Goal: Task Accomplishment & Management: Use online tool/utility

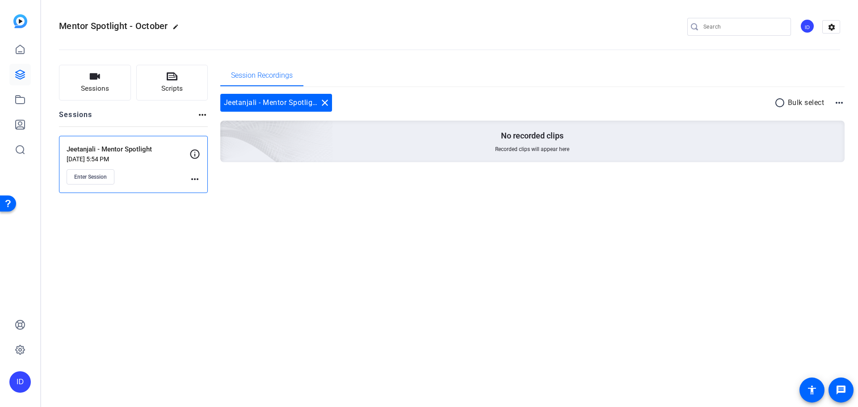
click at [193, 179] on mat-icon "more_horiz" at bounding box center [195, 179] width 11 height 11
click at [203, 192] on span "Edit Session" at bounding box center [217, 192] width 41 height 11
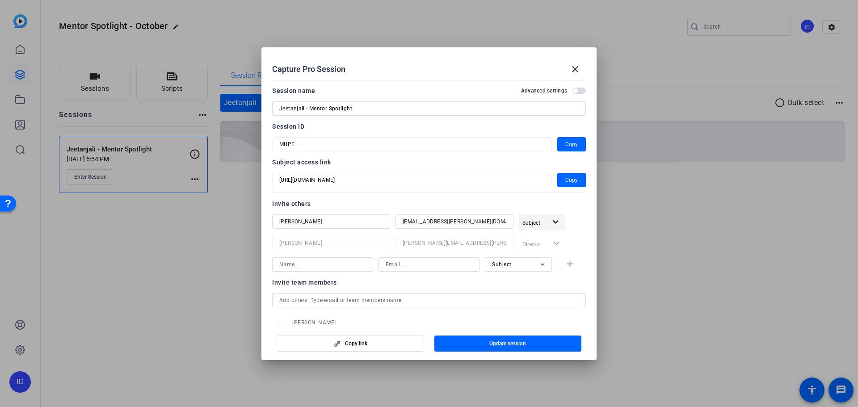
click at [538, 219] on span "Subject" at bounding box center [534, 222] width 24 height 11
click at [538, 221] on div at bounding box center [429, 203] width 858 height 407
click at [538, 221] on span "Subject" at bounding box center [534, 222] width 24 height 11
click at [538, 221] on div at bounding box center [429, 203] width 858 height 407
drag, startPoint x: 264, startPoint y: 239, endPoint x: 271, endPoint y: 239, distance: 6.7
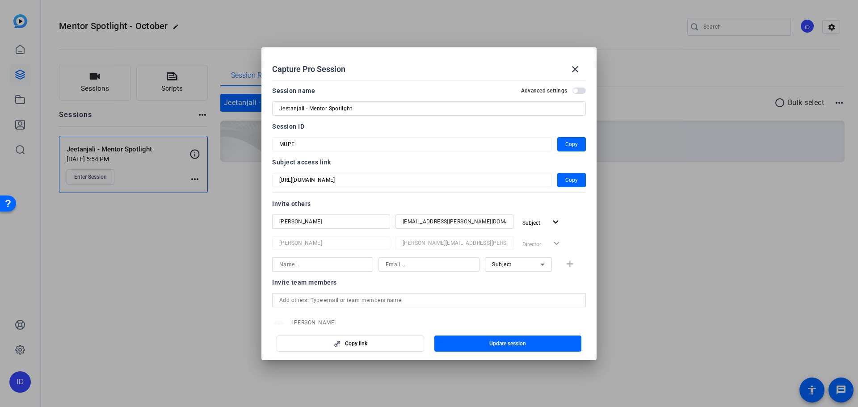
click at [264, 239] on mat-dialog-content "Session name Advanced settings Jeetanjali - Mentor Spotlight Session ID MUPE Co…" at bounding box center [428, 200] width 335 height 248
click at [535, 224] on span "Subject" at bounding box center [531, 223] width 18 height 6
click at [393, 274] on div at bounding box center [429, 203] width 858 height 407
click at [347, 267] on input at bounding box center [322, 264] width 87 height 11
type input "n"
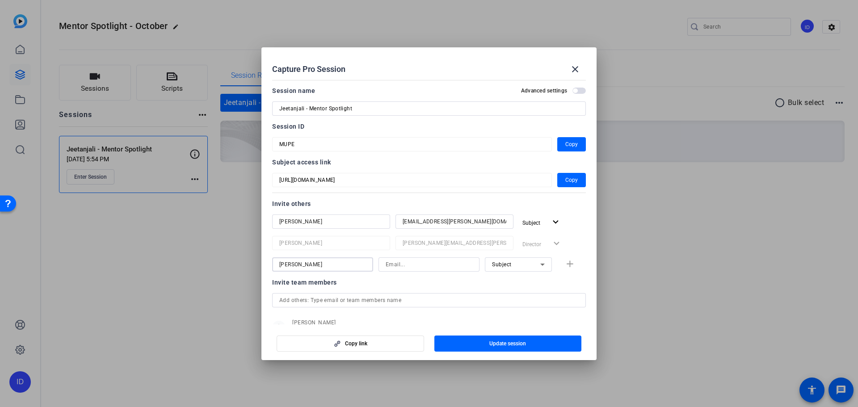
type input "[PERSON_NAME]"
click at [406, 270] on input at bounding box center [429, 264] width 87 height 11
type input "nabil.ashour@fmr.com"
click at [498, 263] on span "Subject" at bounding box center [502, 264] width 20 height 6
click at [501, 282] on span "Collaborator" at bounding box center [504, 282] width 33 height 11
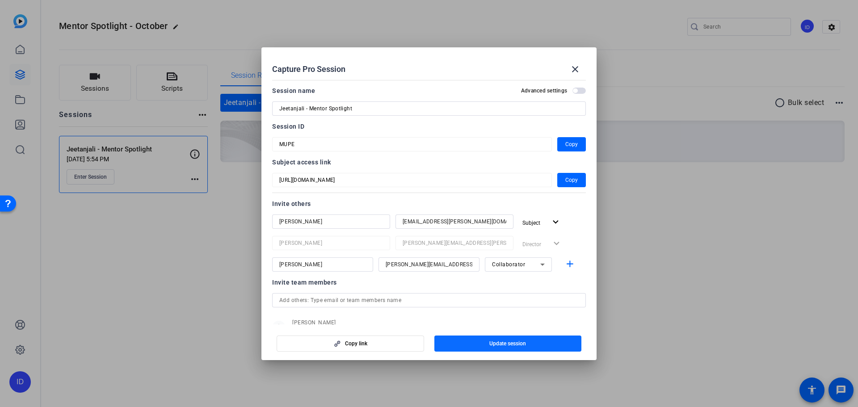
click at [518, 344] on span "Update session" at bounding box center [507, 343] width 37 height 7
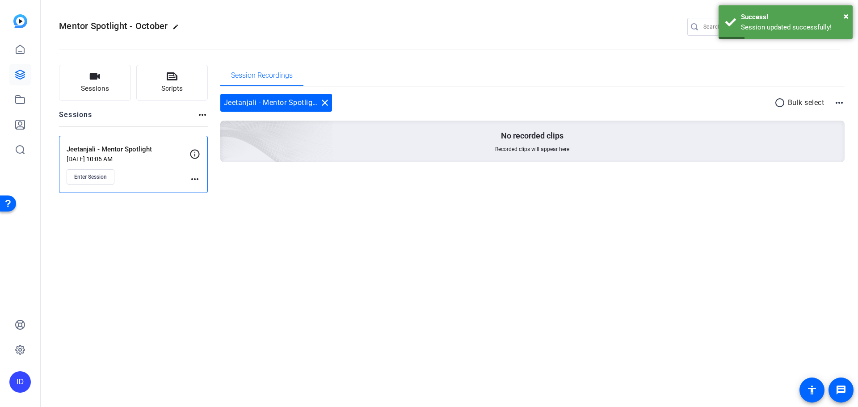
click at [199, 120] on mat-icon "more_horiz" at bounding box center [202, 115] width 11 height 11
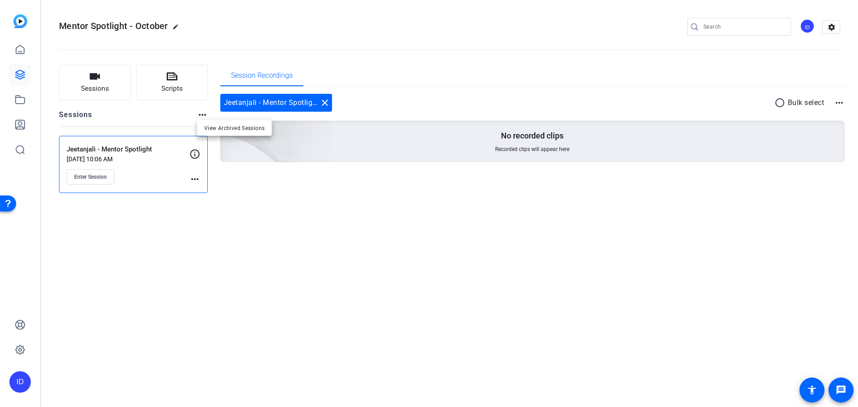
click at [192, 181] on div at bounding box center [429, 203] width 858 height 407
click at [192, 181] on mat-icon "more_horiz" at bounding box center [195, 179] width 11 height 11
click at [227, 192] on span "Edit Session" at bounding box center [217, 192] width 41 height 11
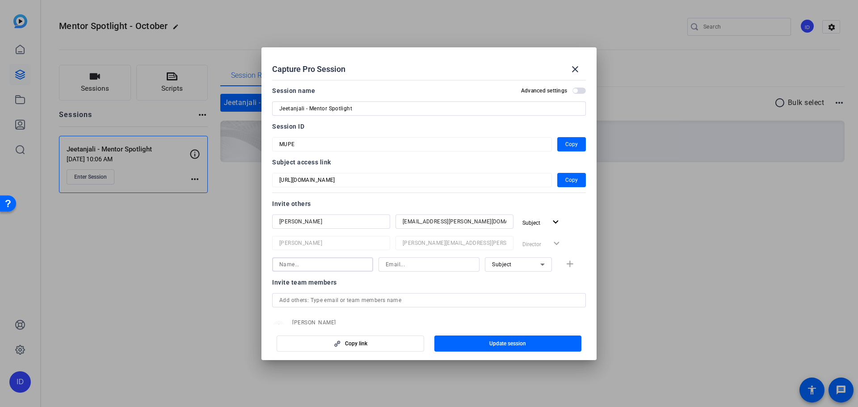
click at [315, 265] on input at bounding box center [322, 264] width 87 height 11
type input "[PERSON_NAME]"
click at [405, 261] on input at bounding box center [429, 264] width 87 height 11
type input "[PERSON_NAME][EMAIL_ADDRESS][PERSON_NAME][DOMAIN_NAME]"
click at [531, 262] on div "Subject" at bounding box center [516, 264] width 48 height 11
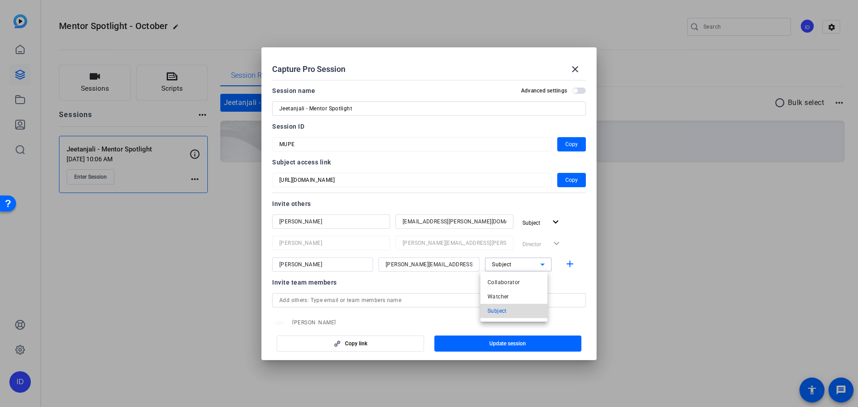
click at [520, 306] on mat-option "Subject" at bounding box center [513, 311] width 67 height 14
click at [528, 266] on div "Subject" at bounding box center [516, 264] width 48 height 11
click at [528, 266] on div at bounding box center [429, 203] width 858 height 407
click at [506, 343] on span "Update session" at bounding box center [507, 343] width 37 height 7
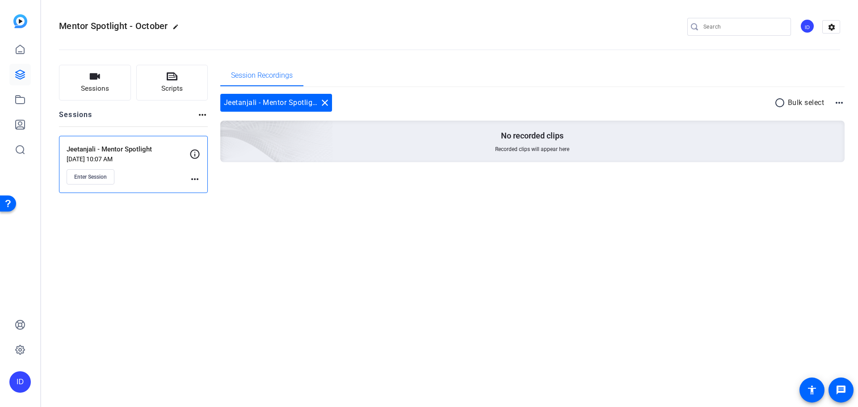
click at [186, 180] on div "Enter Session" at bounding box center [128, 176] width 123 height 15
click at [188, 178] on div "Enter Session" at bounding box center [128, 176] width 123 height 15
click at [197, 181] on mat-icon "more_horiz" at bounding box center [195, 179] width 11 height 11
click at [206, 191] on span "Edit Session" at bounding box center [217, 192] width 41 height 11
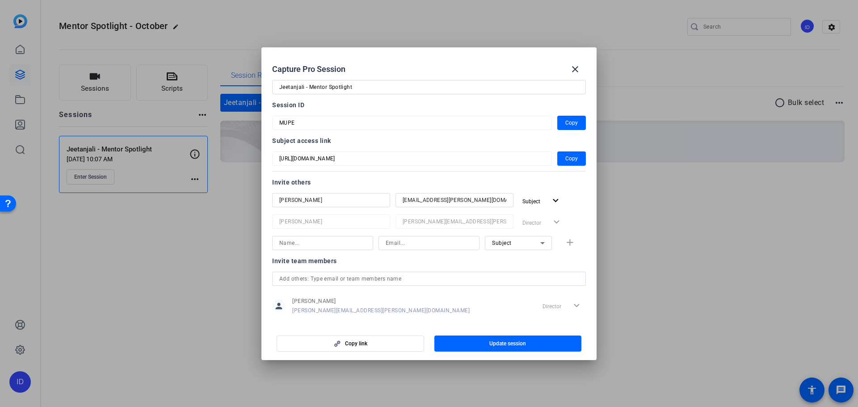
scroll to position [33, 0]
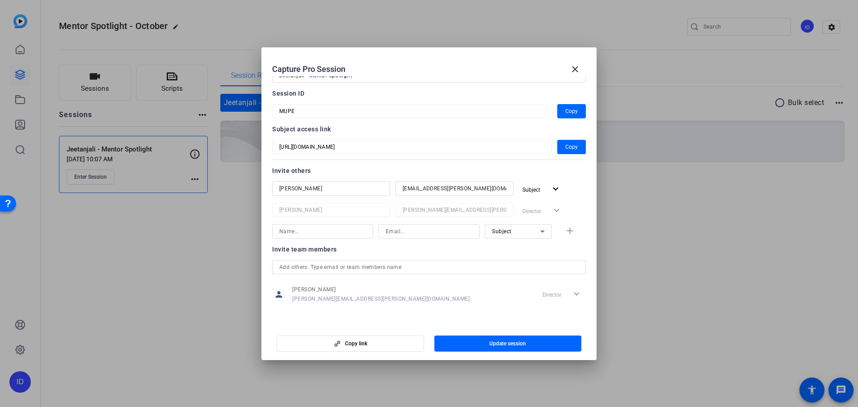
click at [485, 265] on input "text" at bounding box center [428, 267] width 299 height 11
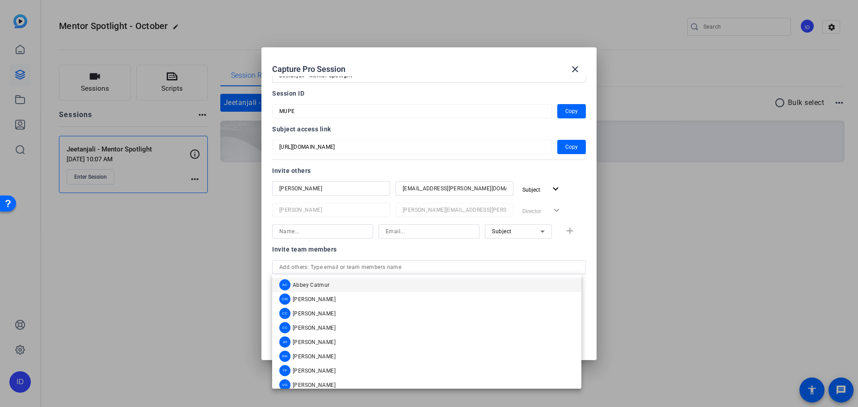
click at [493, 169] on div "Invite others" at bounding box center [429, 170] width 314 height 11
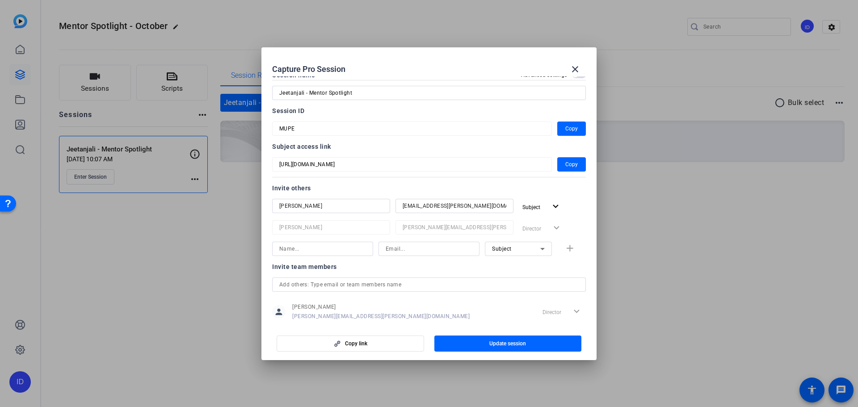
scroll to position [0, 0]
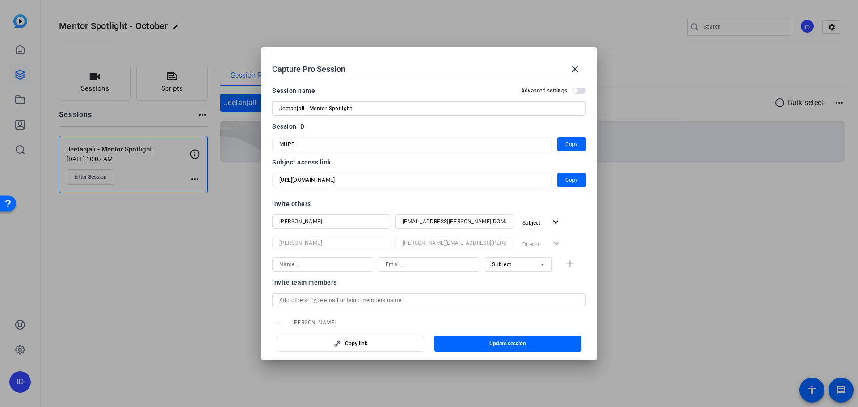
click at [298, 267] on input at bounding box center [322, 264] width 87 height 11
click at [314, 230] on div at bounding box center [331, 234] width 118 height 10
click at [308, 217] on input "[PERSON_NAME]" at bounding box center [331, 221] width 104 height 11
click at [312, 269] on input at bounding box center [322, 264] width 87 height 11
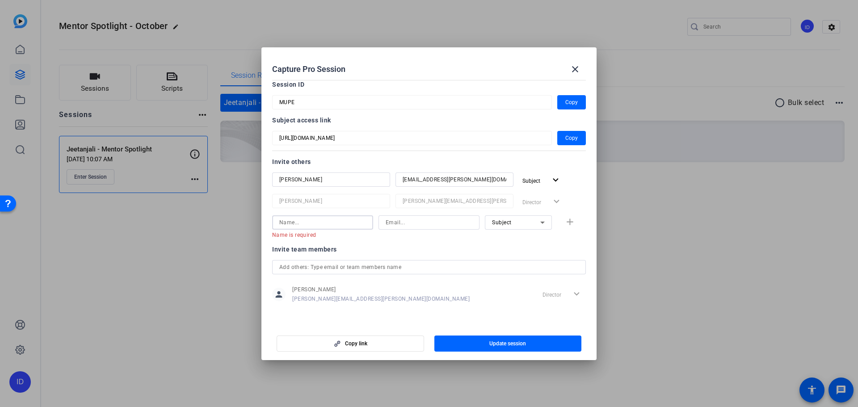
type input "I"
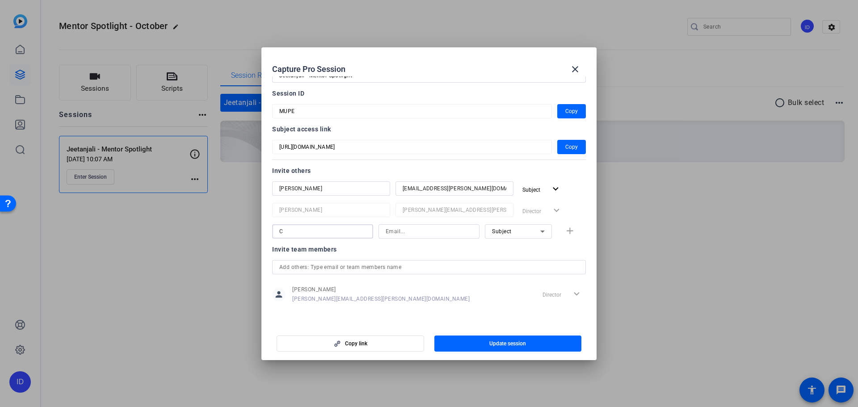
scroll to position [33, 0]
type input "[PERSON_NAME]"
click at [418, 235] on input at bounding box center [429, 231] width 87 height 11
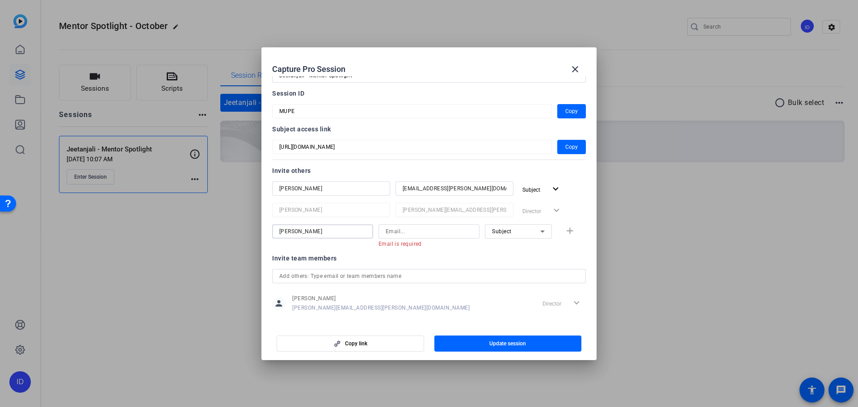
drag, startPoint x: 344, startPoint y: 232, endPoint x: 200, endPoint y: 223, distance: 143.7
click at [200, 223] on div "Capture Pro Session close Session name Advanced settings Jeetanjali - Mentor Sp…" at bounding box center [429, 203] width 858 height 407
click at [439, 240] on mat-error "Email is required" at bounding box center [426, 244] width 94 height 10
click at [428, 228] on input at bounding box center [429, 231] width 87 height 11
paste input "[PERSON_NAME]"
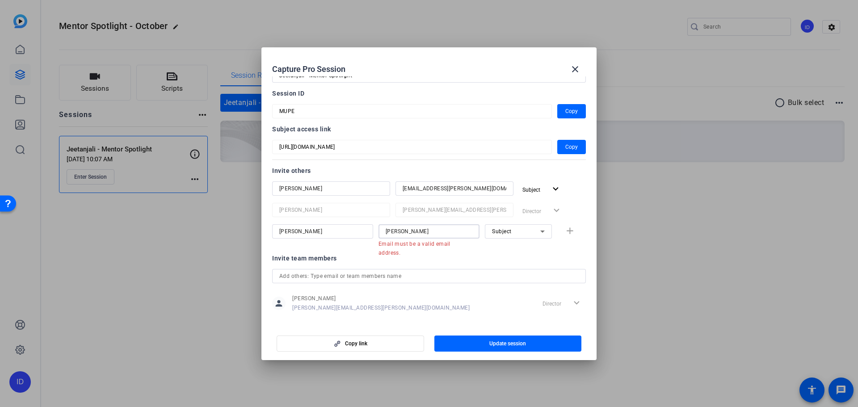
click at [397, 231] on input "[PERSON_NAME]" at bounding box center [429, 231] width 87 height 11
click at [432, 228] on input "Cris.Charbonneau" at bounding box center [429, 231] width 87 height 11
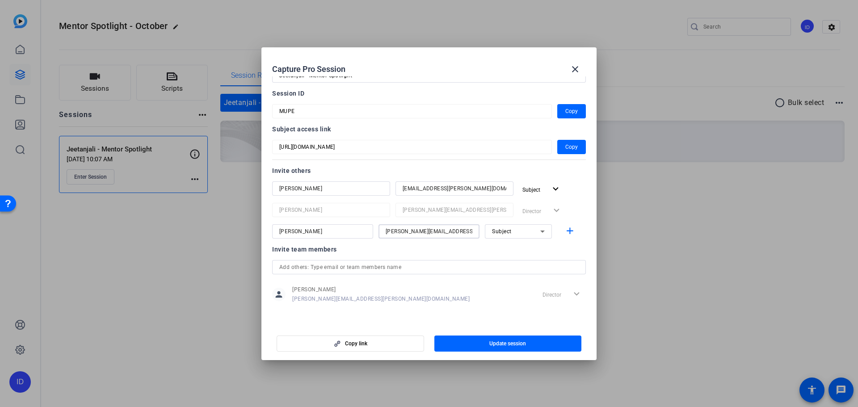
type input "Cris.Charbonneau@fmr.com"
click at [522, 245] on div at bounding box center [518, 244] width 67 height 10
click at [507, 341] on span "Update session" at bounding box center [507, 343] width 37 height 7
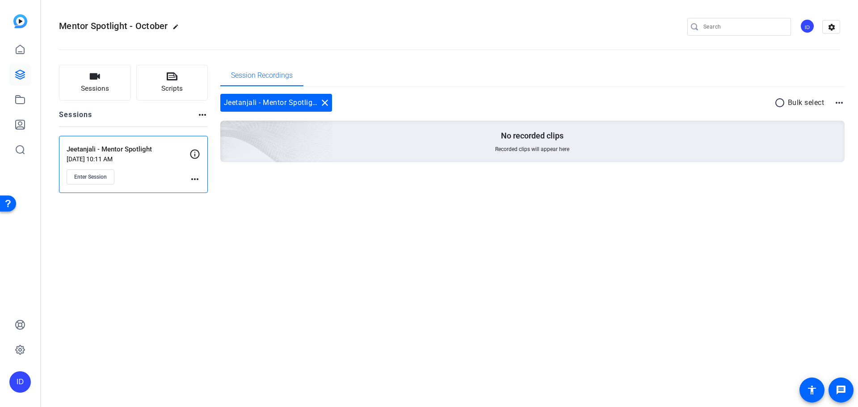
click at [196, 179] on mat-icon "more_horiz" at bounding box center [195, 179] width 11 height 11
click at [136, 155] on div at bounding box center [429, 203] width 858 height 407
click at [196, 156] on icon at bounding box center [195, 154] width 11 height 11
click at [201, 179] on div "Jeetanjali - Mentor Spotlight Sep 30, 2025 @ 10:11 AM Enter Session more_horiz" at bounding box center [133, 164] width 149 height 57
click at [192, 179] on mat-icon "more_horiz" at bounding box center [195, 179] width 11 height 11
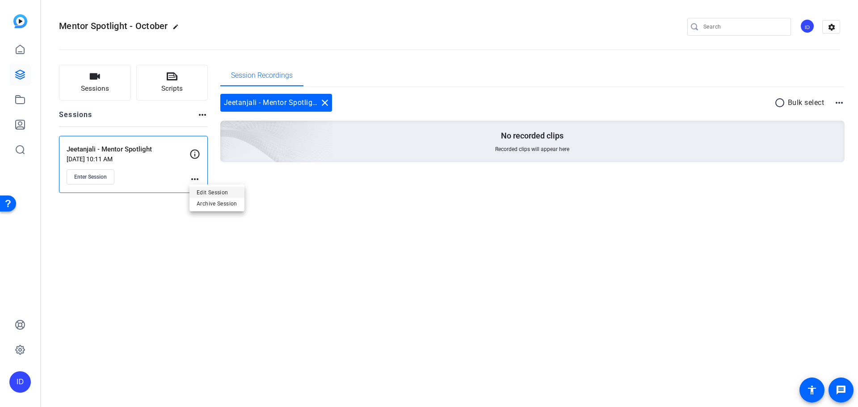
click at [198, 193] on span "Edit Session" at bounding box center [217, 192] width 41 height 11
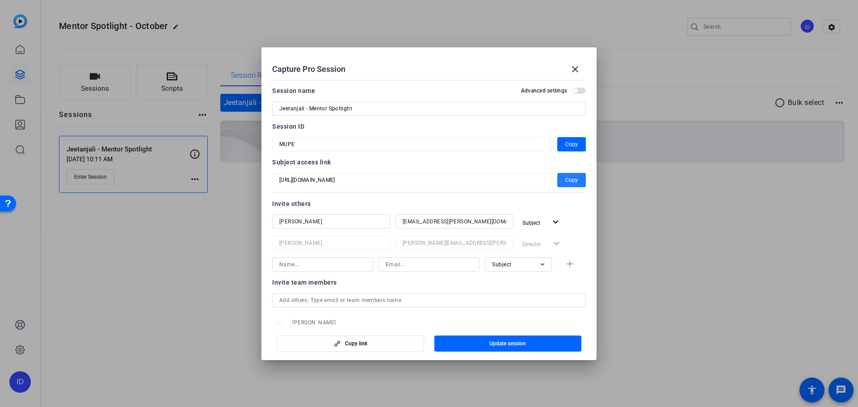
click at [565, 177] on span "Copy" at bounding box center [571, 180] width 13 height 11
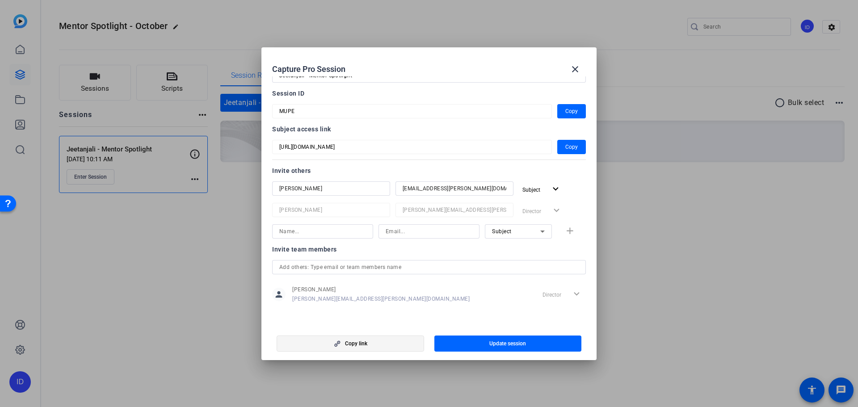
click at [372, 345] on span "button" at bounding box center [350, 343] width 147 height 21
click at [577, 65] on mat-icon "close" at bounding box center [575, 69] width 11 height 11
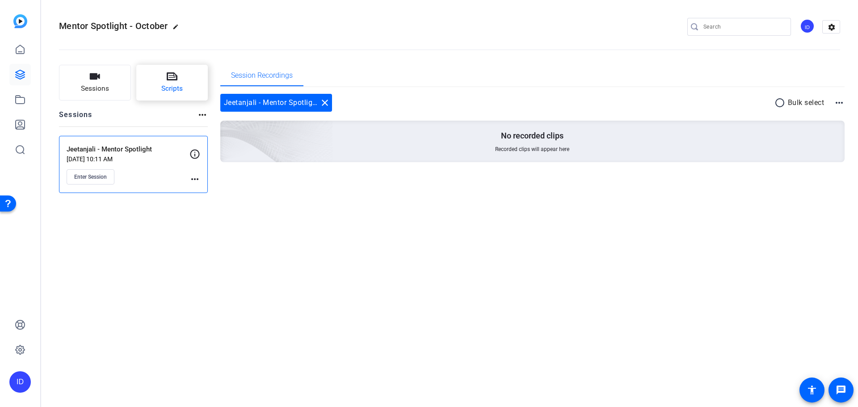
click at [170, 84] on span "Scripts" at bounding box center [171, 89] width 21 height 10
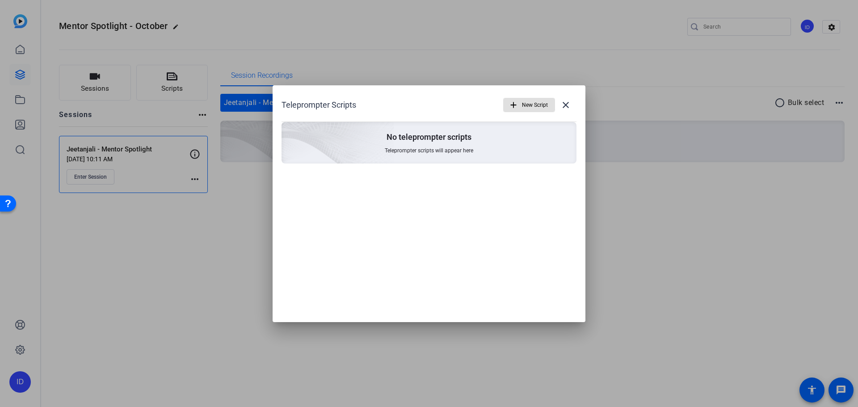
click at [531, 108] on span "New Script" at bounding box center [535, 105] width 26 height 17
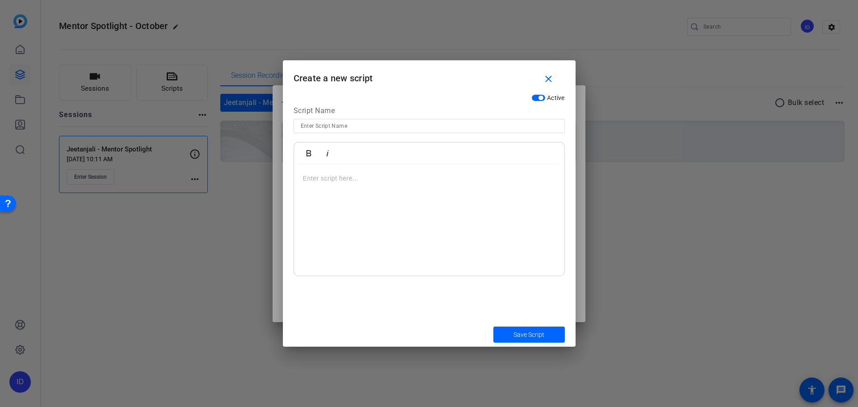
click at [435, 197] on div at bounding box center [429, 220] width 270 height 112
click at [554, 78] on span "button" at bounding box center [550, 78] width 29 height 21
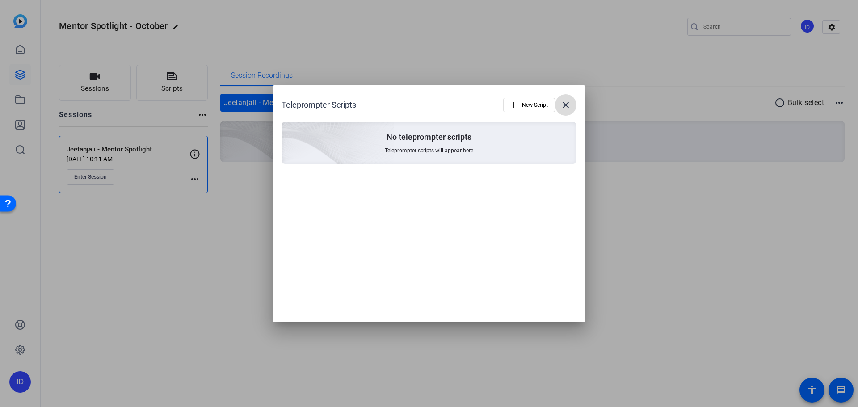
click at [574, 106] on span at bounding box center [565, 104] width 21 height 21
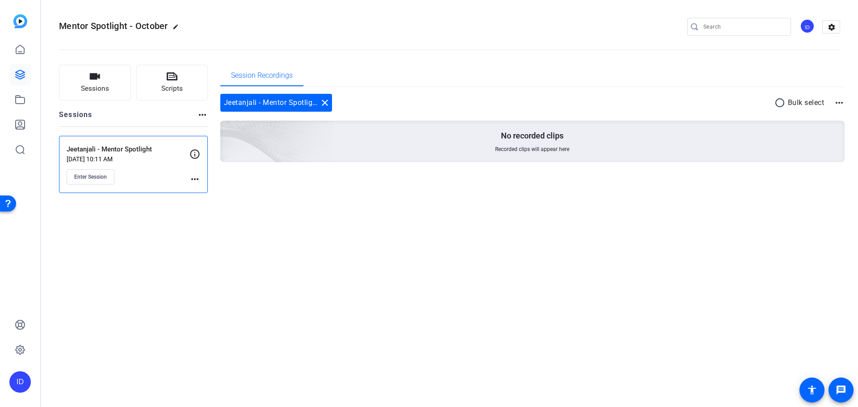
click at [196, 170] on div "more_horiz" at bounding box center [195, 167] width 11 height 36
click at [199, 179] on mat-icon "more_horiz" at bounding box center [195, 179] width 11 height 11
click at [199, 177] on div at bounding box center [429, 203] width 858 height 407
click at [198, 112] on mat-icon "more_horiz" at bounding box center [202, 115] width 11 height 11
click at [198, 112] on div at bounding box center [429, 203] width 858 height 407
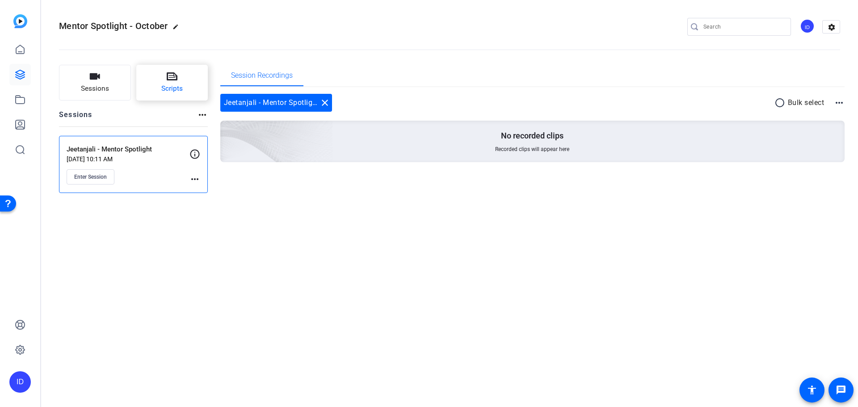
click at [177, 88] on span "Scripts" at bounding box center [171, 89] width 21 height 10
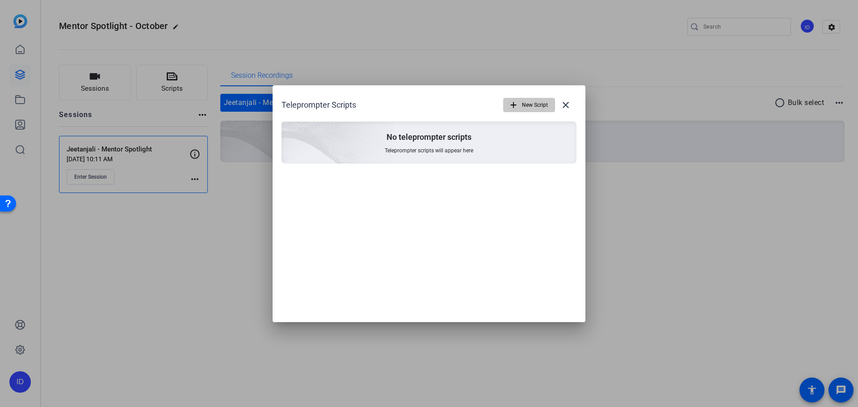
click at [538, 105] on span "New Script" at bounding box center [535, 105] width 26 height 17
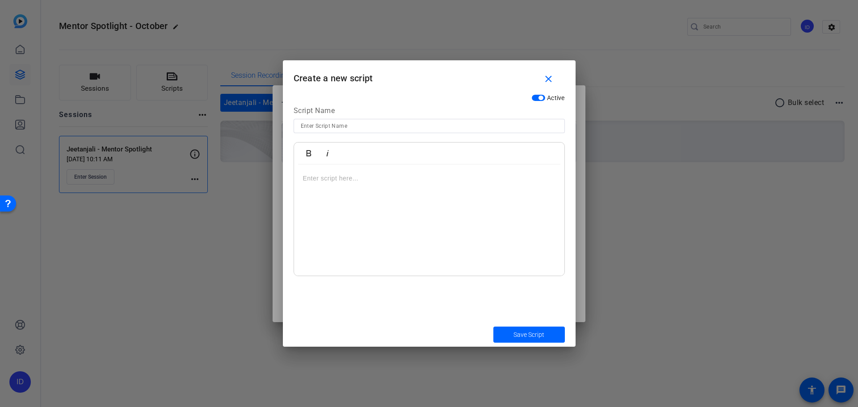
click at [345, 185] on div at bounding box center [429, 220] width 270 height 112
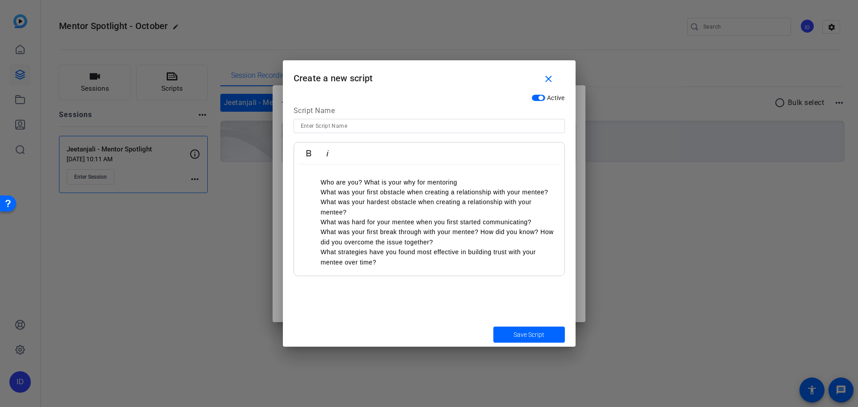
scroll to position [0, 0]
click at [322, 182] on li "Who are you? What is your why for mentoring" at bounding box center [438, 185] width 235 height 10
drag, startPoint x: 319, startPoint y: 191, endPoint x: 337, endPoint y: 190, distance: 17.9
click at [319, 191] on ul "What was your first obstacle when creating a relationship with your mentee? Wha…" at bounding box center [429, 230] width 253 height 80
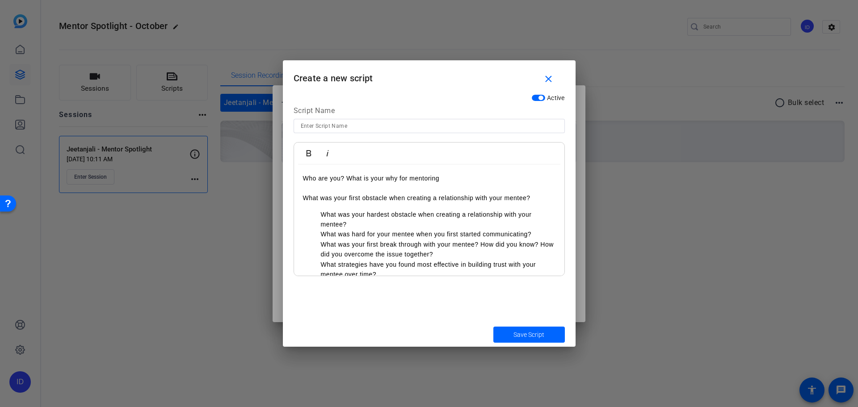
click at [321, 216] on li "What was your hardest obstacle when creating a relationship with your mentee?" at bounding box center [438, 220] width 235 height 20
click at [315, 235] on ul "What was hard for your mentee when you first started communicating? What was yo…" at bounding box center [429, 254] width 253 height 50
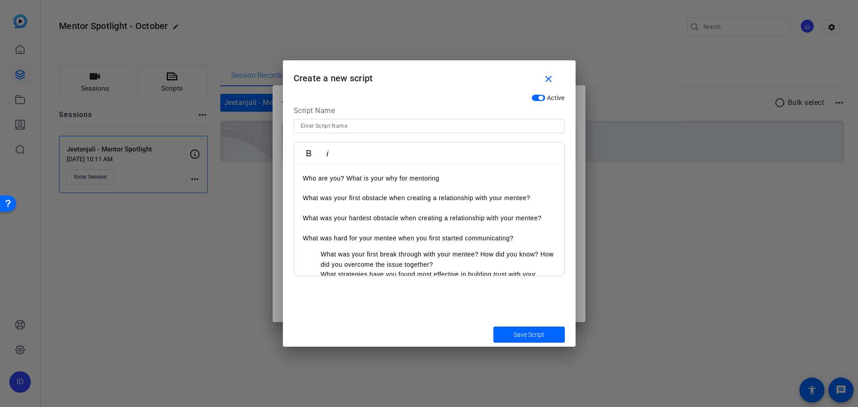
click at [320, 255] on ul "What was your first break through with your mentee? How did you know? How did y…" at bounding box center [429, 269] width 253 height 40
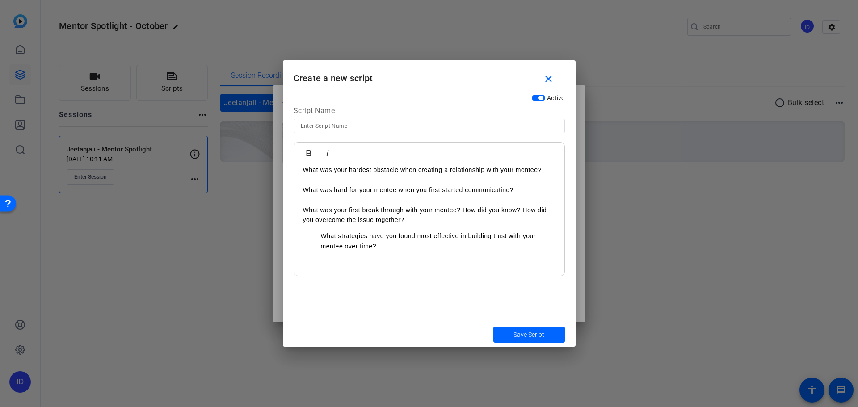
scroll to position [49, 0]
click at [319, 235] on ul "What strategies have you found most effective in building trust with your mente…" at bounding box center [429, 241] width 253 height 20
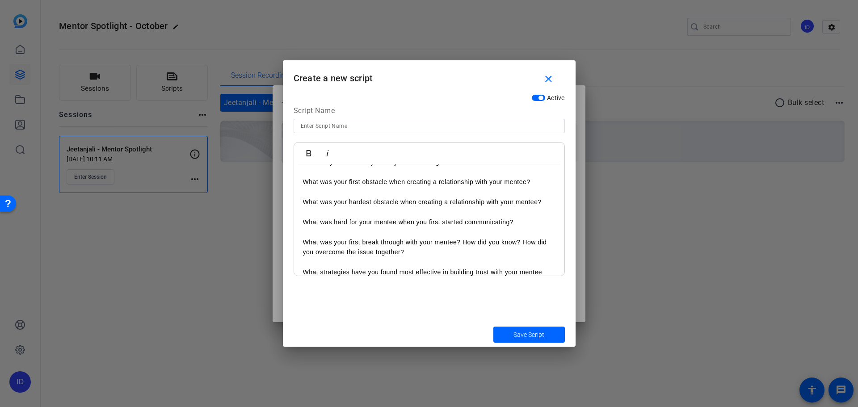
scroll to position [1, 0]
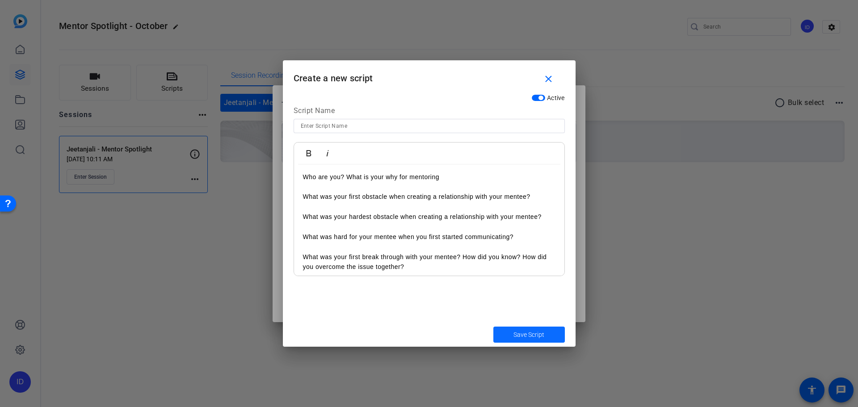
click at [552, 336] on span "submit" at bounding box center [529, 334] width 72 height 21
click at [338, 125] on input at bounding box center [429, 126] width 257 height 11
type input "J"
type input "Jeetanjali"
click at [557, 332] on span "submit" at bounding box center [529, 334] width 72 height 21
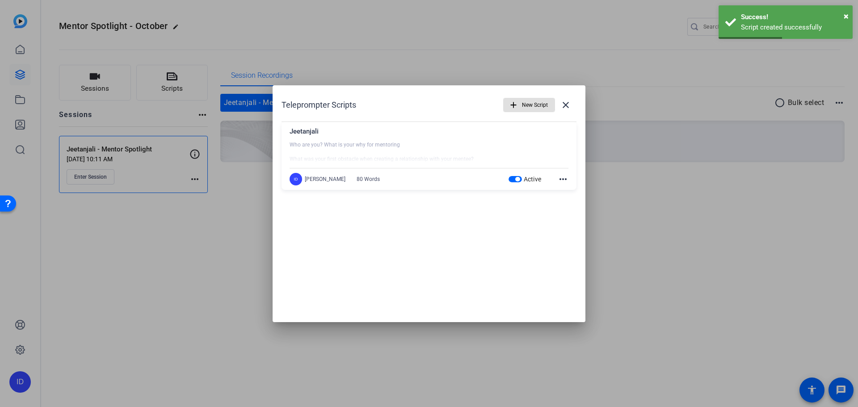
click at [626, 298] on div at bounding box center [429, 203] width 858 height 407
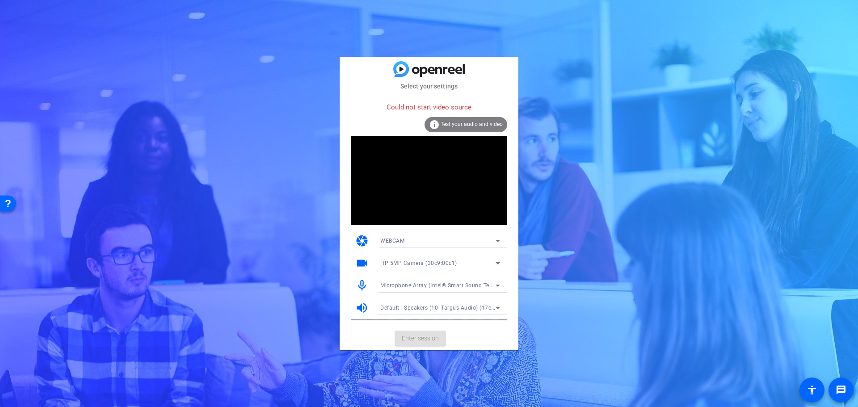
click at [438, 286] on span "Microphone Array (Intel® Smart Sound Technology for Digital Microphones)" at bounding box center [479, 285] width 198 height 7
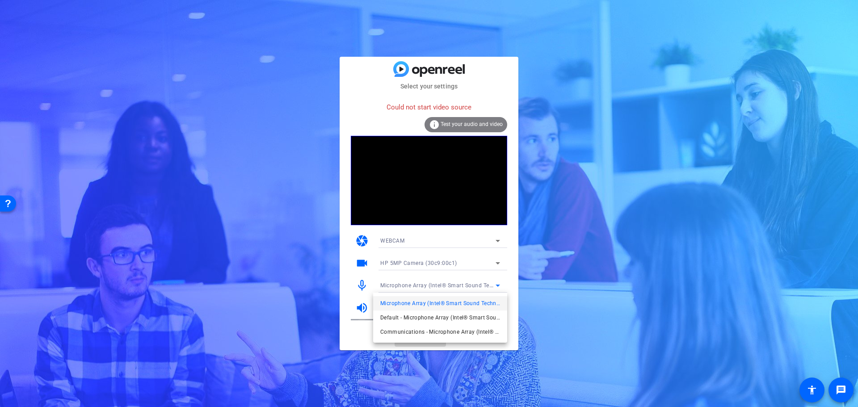
click at [438, 286] on div at bounding box center [429, 203] width 858 height 407
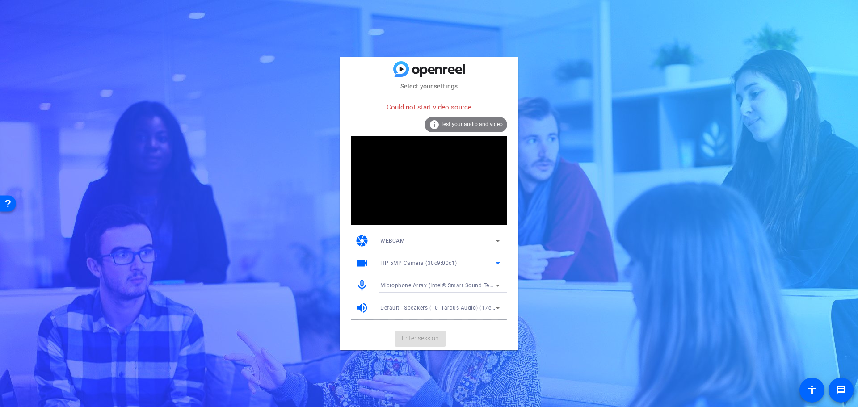
click at [473, 264] on div "HP 5MP Camera (30c9:00c1)" at bounding box center [437, 262] width 115 height 11
click at [473, 264] on div at bounding box center [429, 203] width 858 height 407
click at [474, 241] on div "WEBCAM" at bounding box center [437, 240] width 115 height 11
click at [439, 275] on mat-option "DESKTOP" at bounding box center [440, 273] width 134 height 14
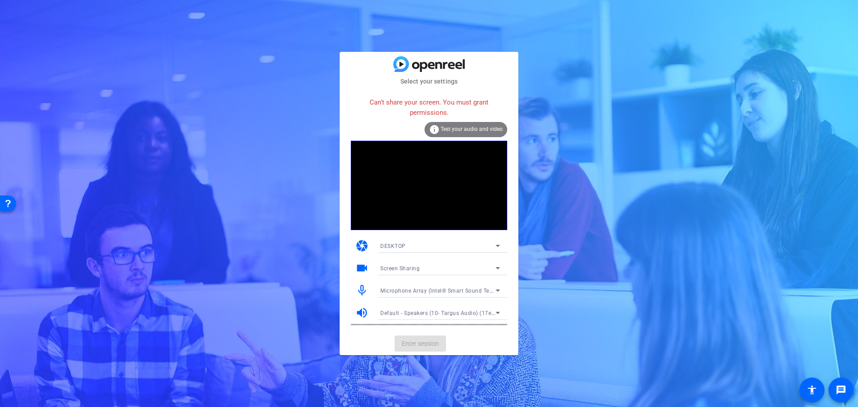
click at [497, 240] on icon at bounding box center [498, 245] width 11 height 11
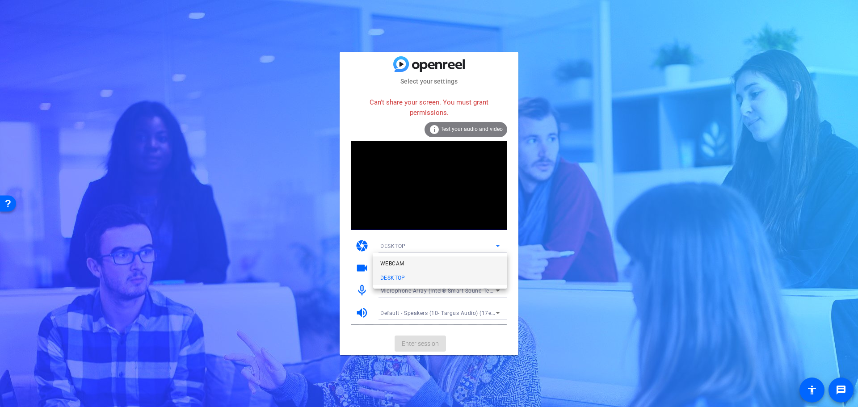
click at [450, 257] on mat-option "WEBCAM" at bounding box center [440, 264] width 134 height 14
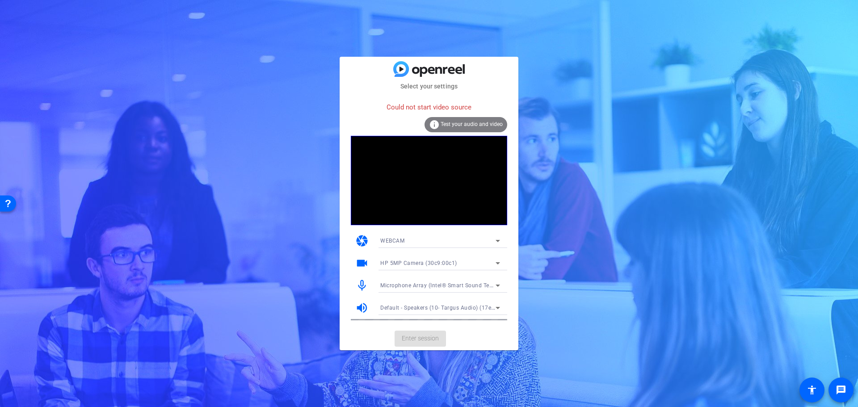
click at [472, 126] on span "Test your audio and video" at bounding box center [472, 124] width 62 height 6
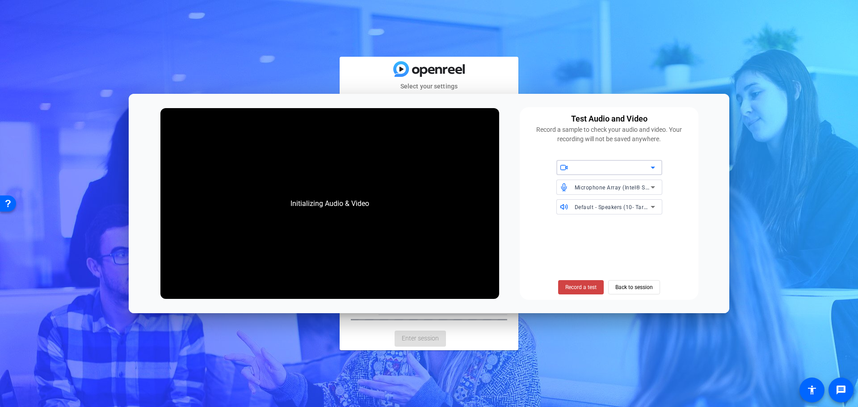
click at [651, 168] on icon at bounding box center [653, 167] width 11 height 11
click at [616, 185] on span "HP 5MP Camera (30c9:00c1)" at bounding box center [601, 186] width 75 height 11
click at [632, 289] on span "Back to session" at bounding box center [634, 287] width 38 height 17
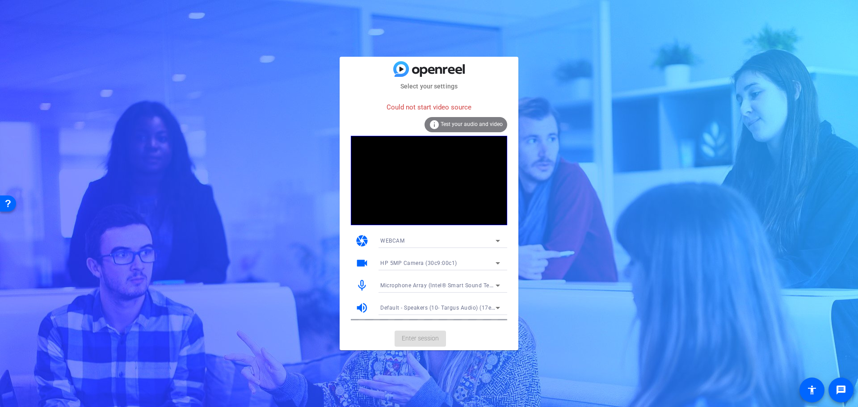
click at [440, 242] on div "WEBCAM" at bounding box center [437, 240] width 115 height 11
click at [438, 257] on mat-option "WEBCAM" at bounding box center [440, 259] width 134 height 14
click at [487, 111] on div "Could not start video source" at bounding box center [429, 107] width 156 height 19
click at [480, 123] on span "Test your audio and video" at bounding box center [472, 124] width 62 height 6
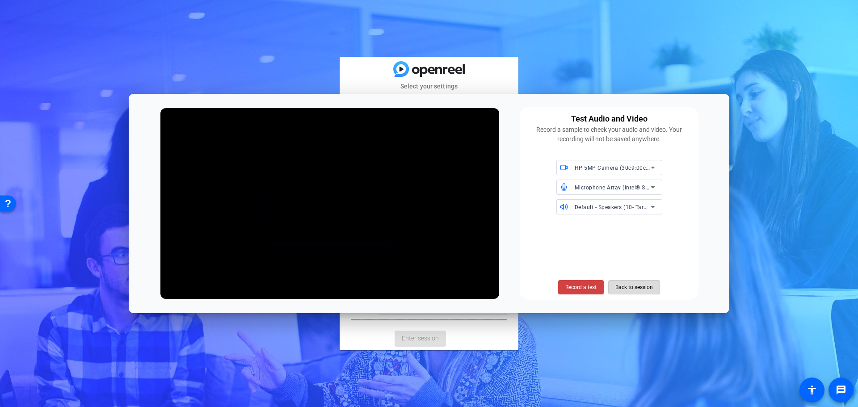
click at [623, 286] on span "Back to session" at bounding box center [634, 287] width 38 height 17
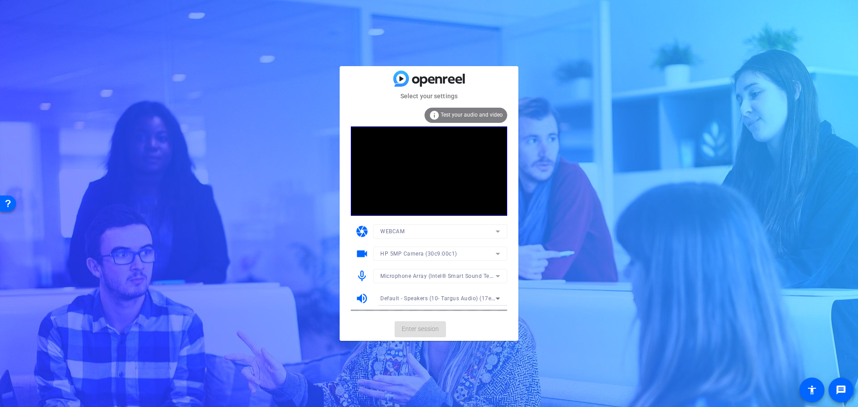
click at [430, 301] on span "Default - Speakers (10- Targus Audio) (17e9:602f)" at bounding box center [445, 298] width 130 height 7
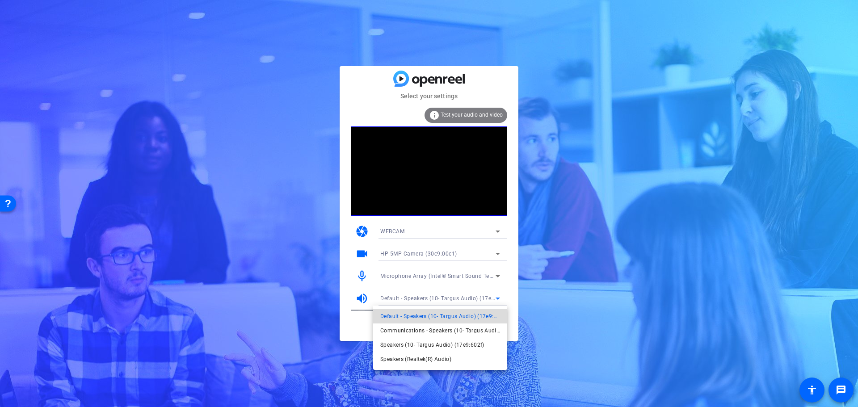
click at [429, 313] on span "Default - Speakers (10- Targus Audio) (17e9:602f)" at bounding box center [440, 316] width 120 height 11
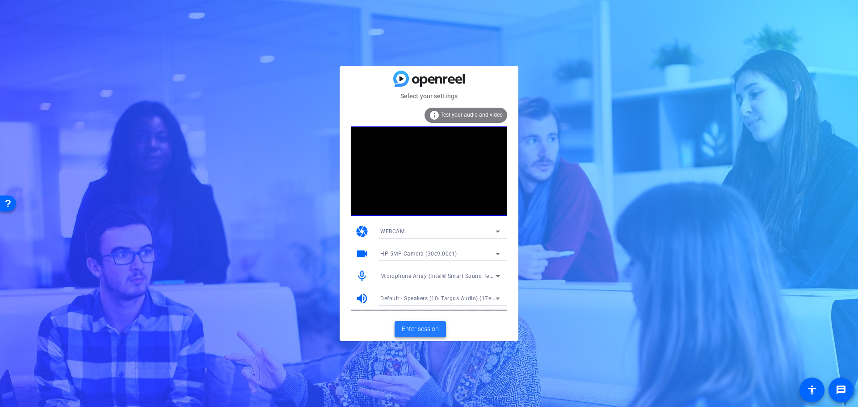
click at [440, 327] on span at bounding box center [420, 329] width 51 height 21
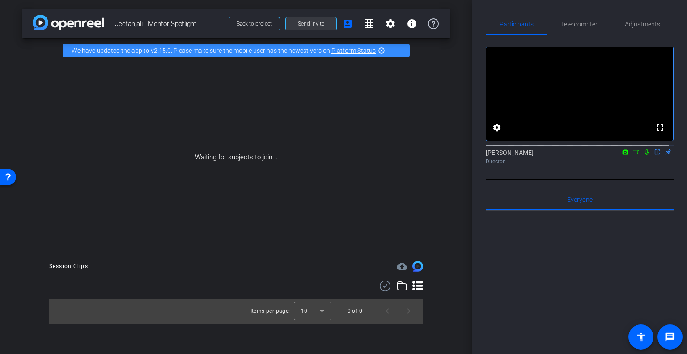
click at [301, 25] on span "Send invite" at bounding box center [311, 23] width 26 height 7
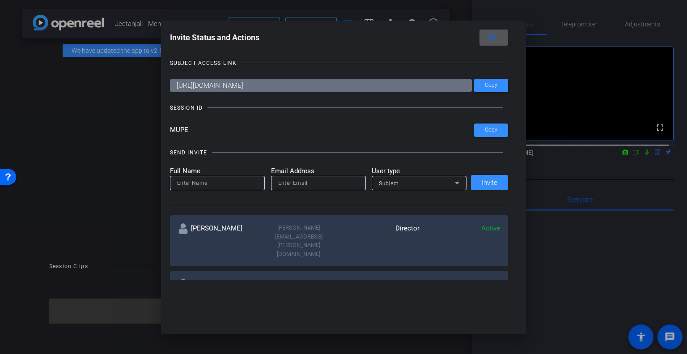
click at [235, 180] on input at bounding box center [217, 182] width 80 height 11
type input "[PERSON_NAME] c"
click at [307, 182] on input "email" at bounding box center [318, 182] width 80 height 11
type input "[PERSON_NAME][EMAIL_ADDRESS][PERSON_NAME][DOMAIN_NAME]"
click at [481, 185] on span "Invite" at bounding box center [489, 182] width 16 height 7
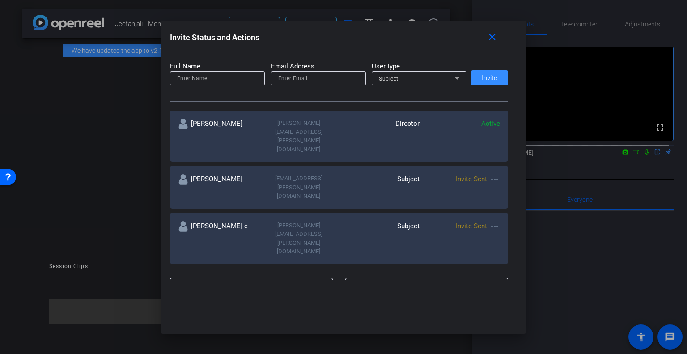
scroll to position [89, 0]
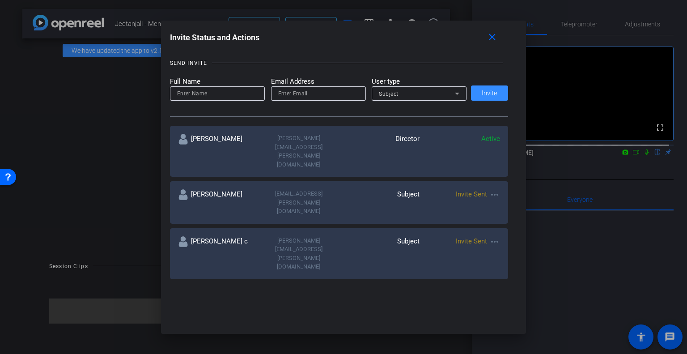
click at [234, 95] on input at bounding box center [217, 93] width 80 height 11
type input "[PERSON_NAME]"
type input "[PERSON_NAME][EMAIL_ADDRESS][PERSON_NAME][DOMAIN_NAME]"
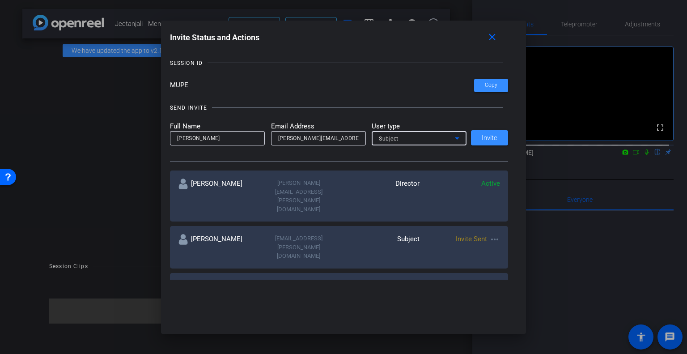
scroll to position [45, 0]
click at [404, 140] on div "Subject" at bounding box center [417, 138] width 76 height 11
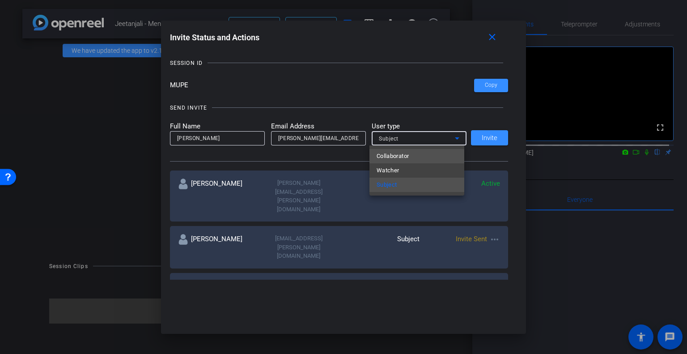
click at [402, 156] on span "Collaborator" at bounding box center [392, 156] width 33 height 11
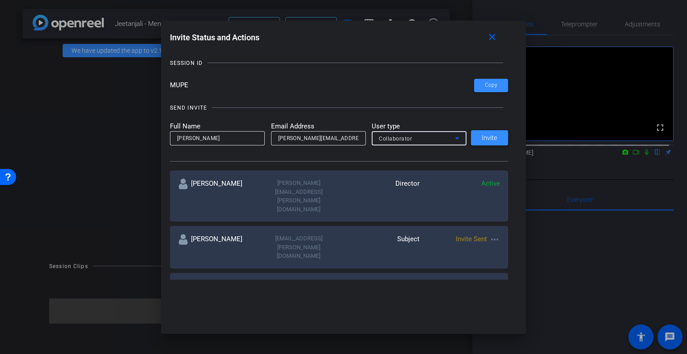
click at [478, 139] on span at bounding box center [489, 137] width 37 height 21
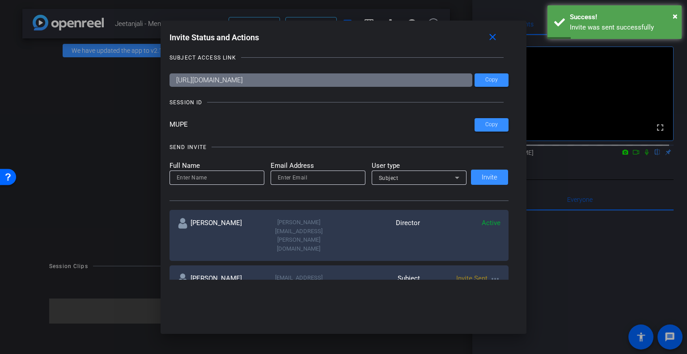
scroll to position [0, 0]
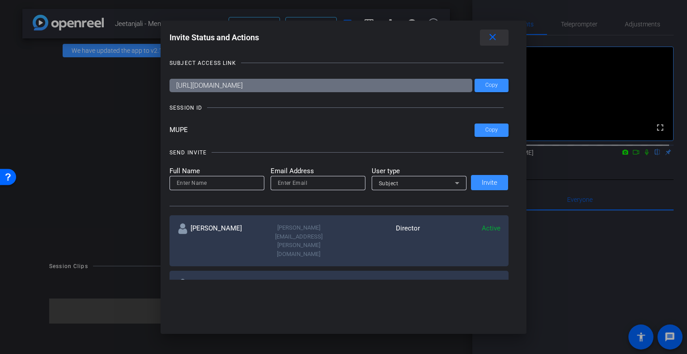
click at [501, 38] on span at bounding box center [494, 37] width 29 height 21
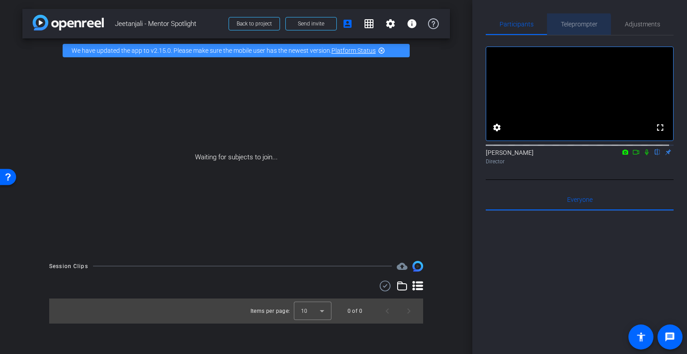
click at [567, 32] on span "Teleprompter" at bounding box center [578, 23] width 37 height 21
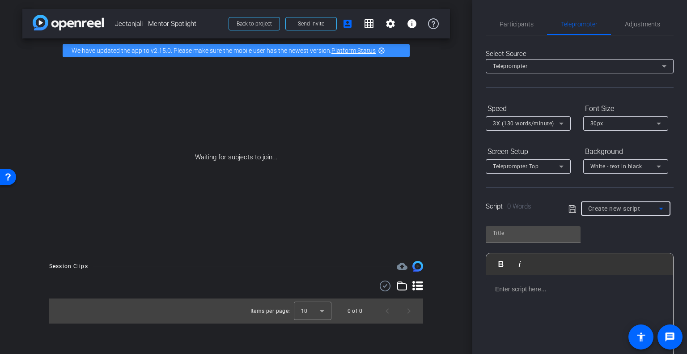
click at [595, 208] on span "Create new script" at bounding box center [614, 208] width 52 height 7
click at [595, 208] on div at bounding box center [343, 177] width 687 height 354
click at [629, 28] on span "Adjustments" at bounding box center [641, 23] width 35 height 21
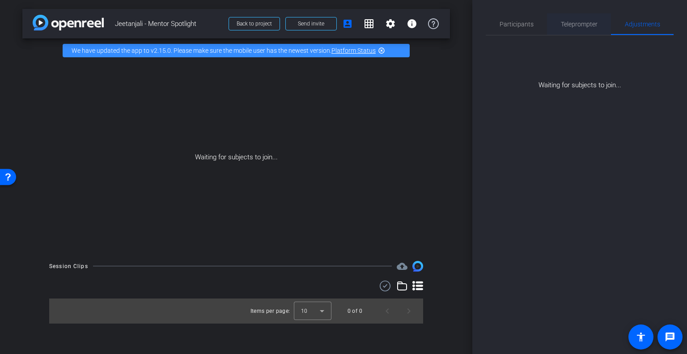
click at [564, 32] on span "Teleprompter" at bounding box center [578, 23] width 37 height 21
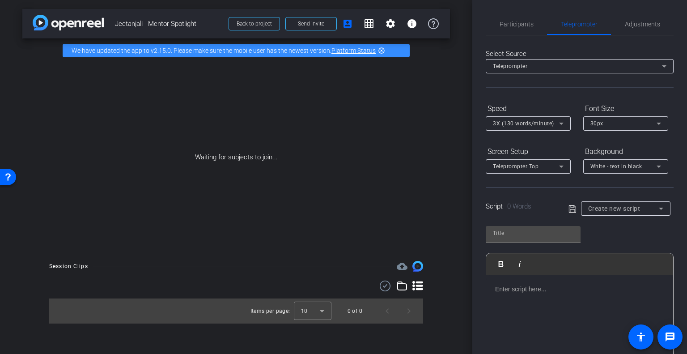
click at [459, 241] on div "arrow_back Jeetanjali - Mentor Spotlight Back to project Send invite account_bo…" at bounding box center [236, 177] width 472 height 354
click at [539, 66] on div "Teleprompter" at bounding box center [577, 65] width 169 height 11
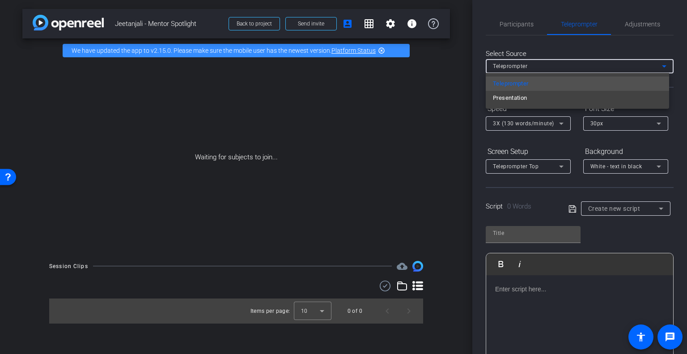
click at [539, 66] on div at bounding box center [343, 177] width 687 height 354
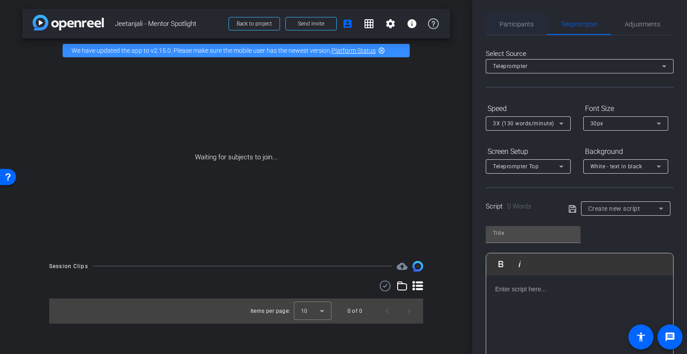
click at [523, 25] on span "Participants" at bounding box center [516, 24] width 34 height 6
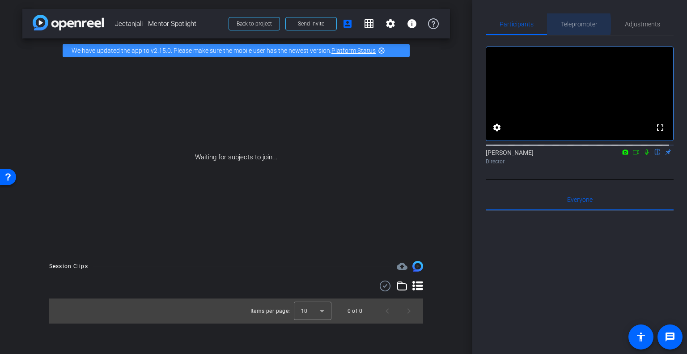
click at [563, 25] on span "Teleprompter" at bounding box center [578, 24] width 37 height 6
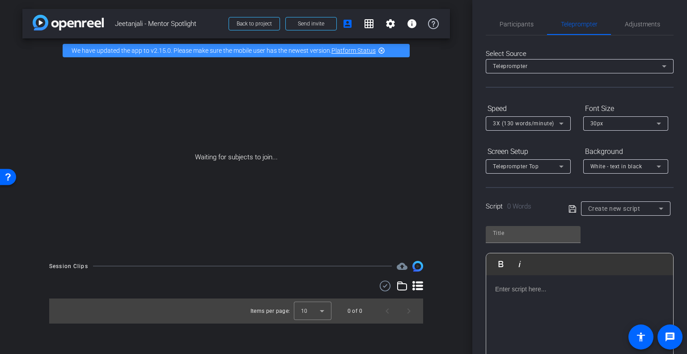
click at [559, 278] on div at bounding box center [579, 319] width 187 height 89
click at [544, 297] on div at bounding box center [579, 319] width 187 height 89
drag, startPoint x: 519, startPoint y: 280, endPoint x: 302, endPoint y: 235, distance: 221.8
click at [302, 235] on div "arrow_back Jeetanjali - Mentor Spotlight Back to project Send invite account_bo…" at bounding box center [343, 177] width 687 height 354
click at [542, 284] on p at bounding box center [579, 289] width 169 height 10
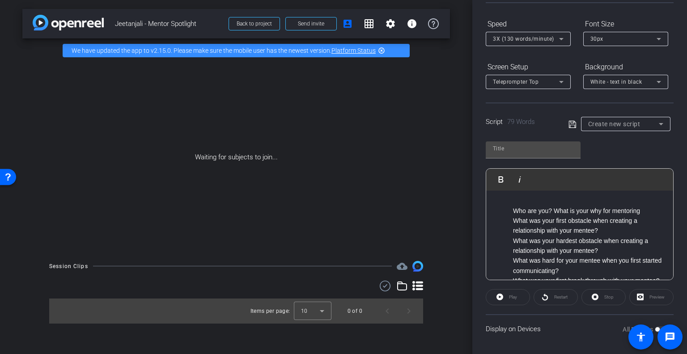
scroll to position [86, 0]
click at [506, 207] on ul "Who are you? What is your why for mentoring What was your first obstacle when c…" at bounding box center [579, 264] width 169 height 120
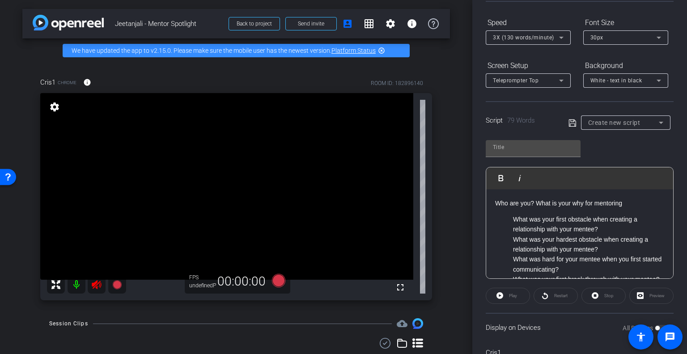
click at [511, 214] on ul "What was your first obstacle when creating a relationship with your mentee? Wha…" at bounding box center [579, 269] width 169 height 110
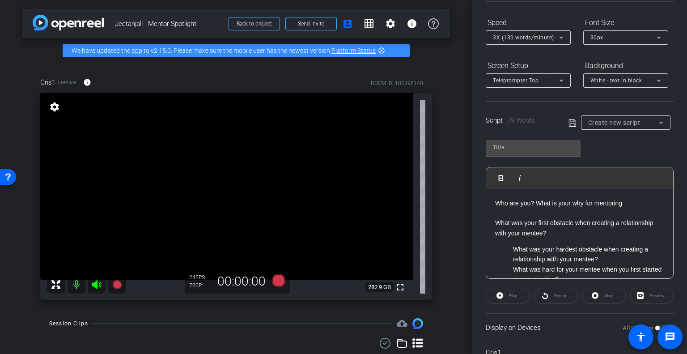
click at [510, 250] on ul "What was your hardest obstacle when creating a relationship with your mentee? W…" at bounding box center [579, 289] width 169 height 90
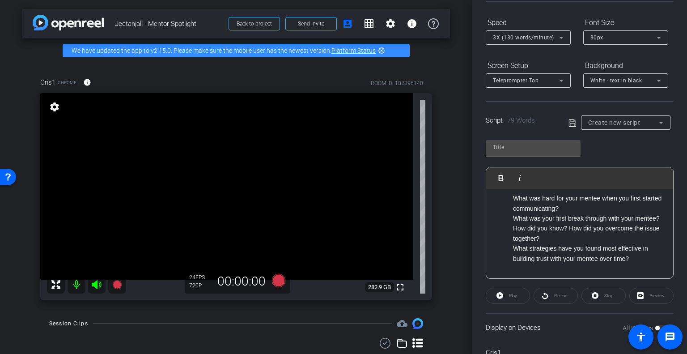
scroll to position [36, 0]
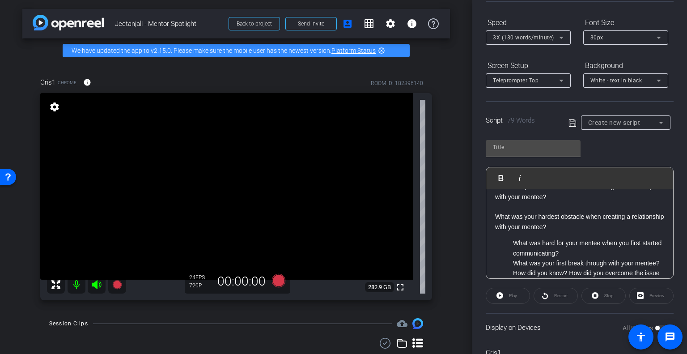
click at [512, 238] on ul "What was hard for your mentee when you first started communicating? What was yo…" at bounding box center [579, 273] width 169 height 70
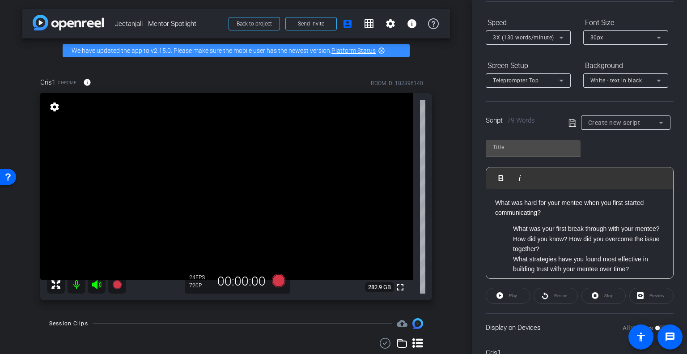
scroll to position [81, 0]
click at [512, 226] on ul "What was your first break through with your mentee? How did you know? How did y…" at bounding box center [579, 248] width 169 height 50
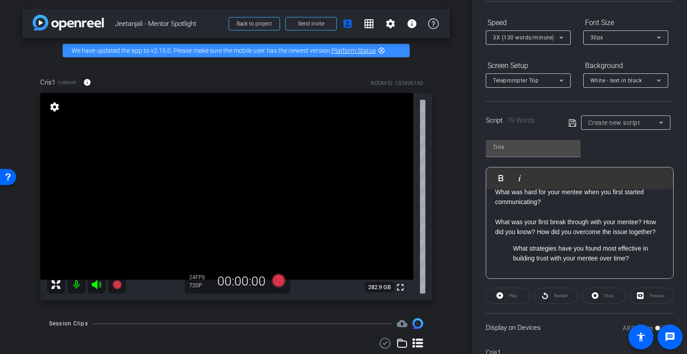
click at [513, 244] on li "What strategies have you found most effective in building trust with your mente…" at bounding box center [588, 253] width 151 height 20
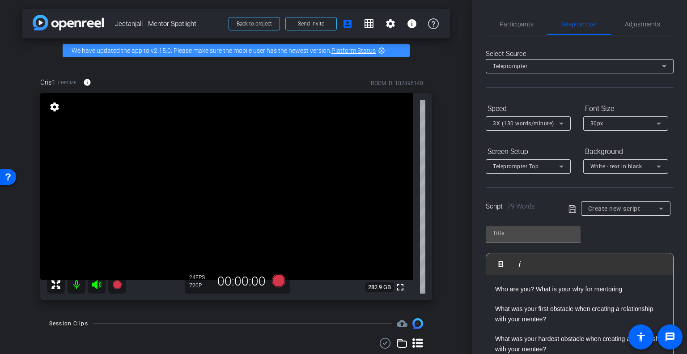
scroll to position [134, 0]
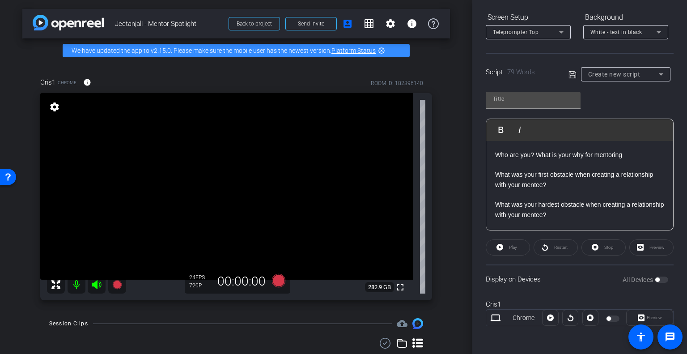
click at [518, 243] on div "Play" at bounding box center [507, 247] width 44 height 16
click at [504, 246] on div "Play" at bounding box center [507, 247] width 44 height 16
click at [509, 105] on div at bounding box center [533, 99] width 80 height 14
click at [512, 101] on input "text" at bounding box center [533, 98] width 80 height 11
type input "Jeetanjali"
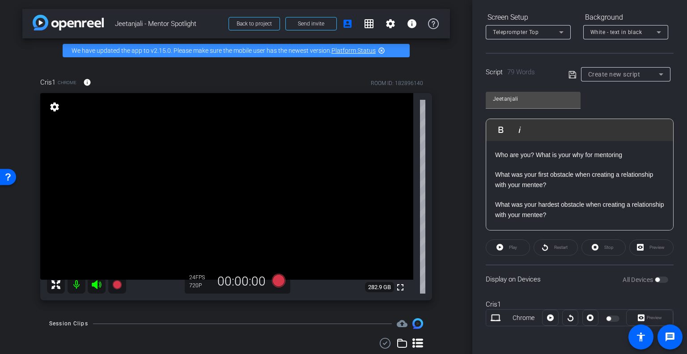
click at [651, 100] on div "Jeetanjali Play Play from this location Play Selected Play and display the sele…" at bounding box center [579, 157] width 188 height 145
click at [413, 344] on icon at bounding box center [417, 342] width 11 height 11
click at [501, 252] on div "Play" at bounding box center [507, 247] width 44 height 16
click at [501, 247] on div "Play" at bounding box center [507, 247] width 44 height 16
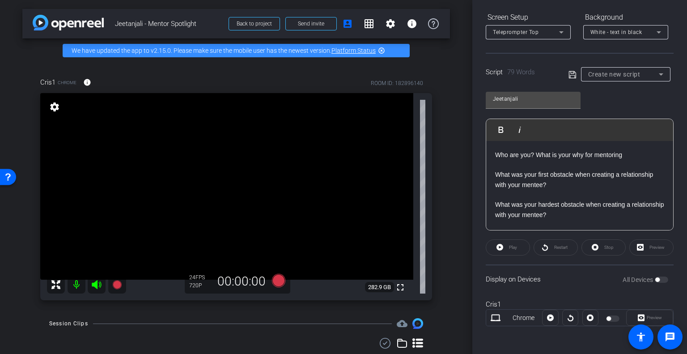
click at [501, 247] on div "Play" at bounding box center [507, 247] width 44 height 16
drag, startPoint x: 501, startPoint y: 248, endPoint x: 535, endPoint y: 201, distance: 57.9
click at [501, 247] on div "Play" at bounding box center [507, 247] width 44 height 16
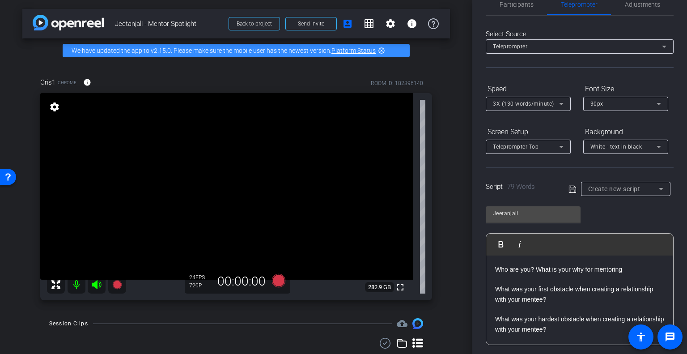
scroll to position [0, 0]
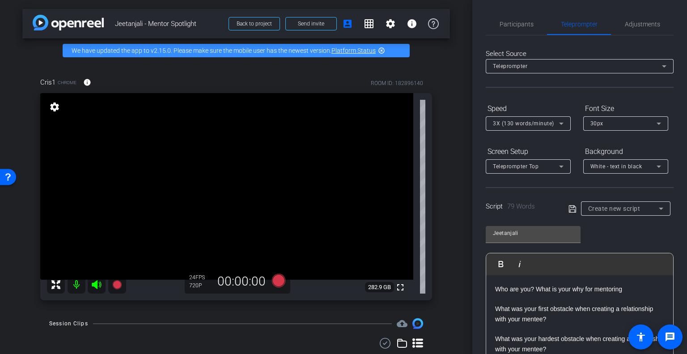
click at [577, 206] on span at bounding box center [574, 208] width 13 height 8
click at [569, 209] on icon at bounding box center [572, 208] width 8 height 11
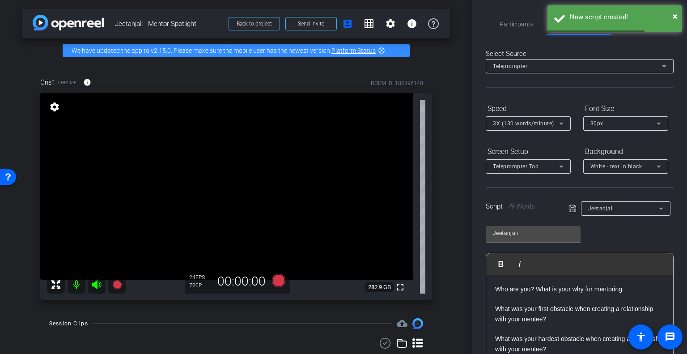
click at [624, 241] on div "Jeetanjali Play Play from this location Play Selected Play and display the sele…" at bounding box center [579, 291] width 188 height 145
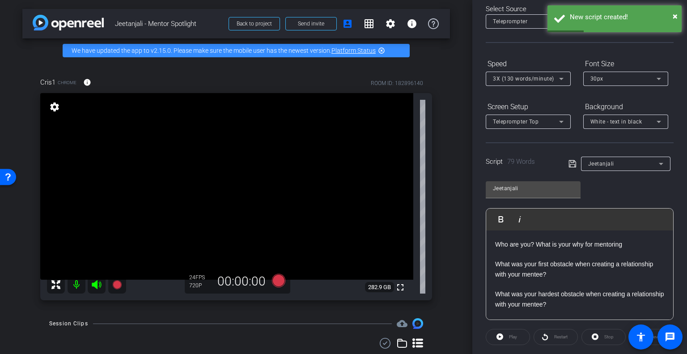
scroll to position [89, 0]
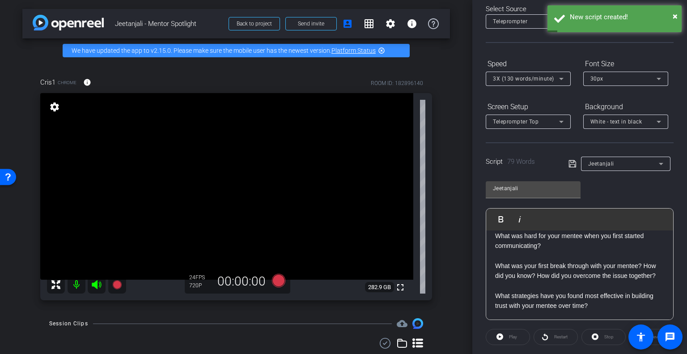
click at [504, 337] on div "Play" at bounding box center [507, 337] width 44 height 16
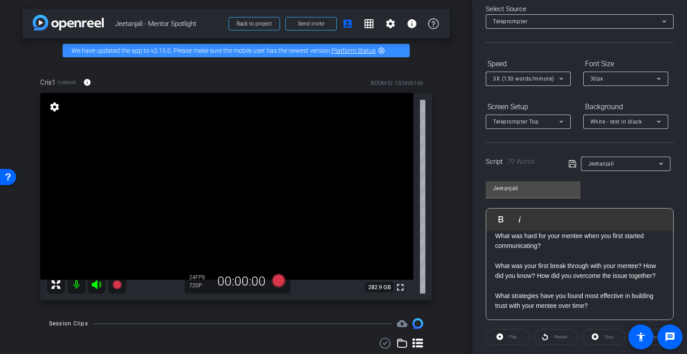
click at [501, 337] on div "Play" at bounding box center [507, 337] width 44 height 16
click at [501, 336] on div "Play" at bounding box center [507, 337] width 44 height 16
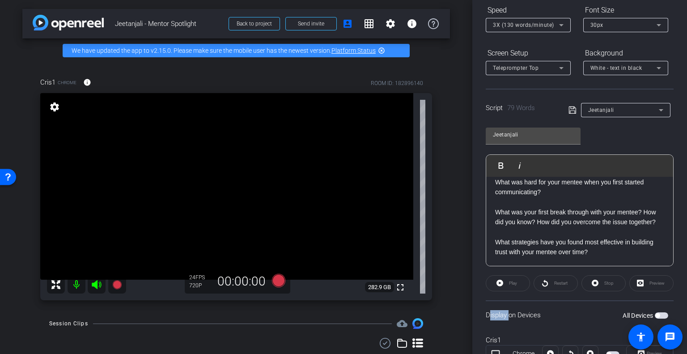
scroll to position [134, 0]
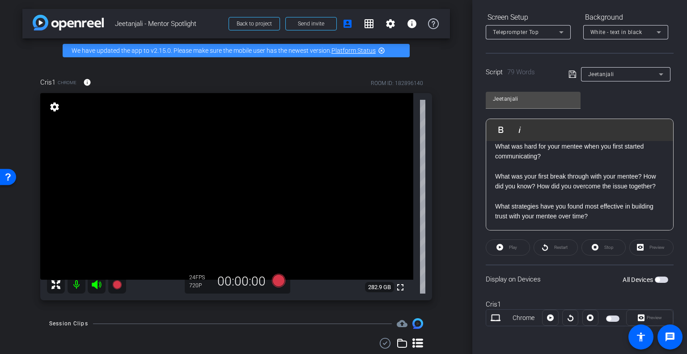
click at [607, 250] on div "Stop" at bounding box center [603, 247] width 44 height 16
click at [650, 275] on div "All Devices" at bounding box center [645, 279] width 46 height 9
click at [655, 277] on span "button" at bounding box center [657, 279] width 4 height 4
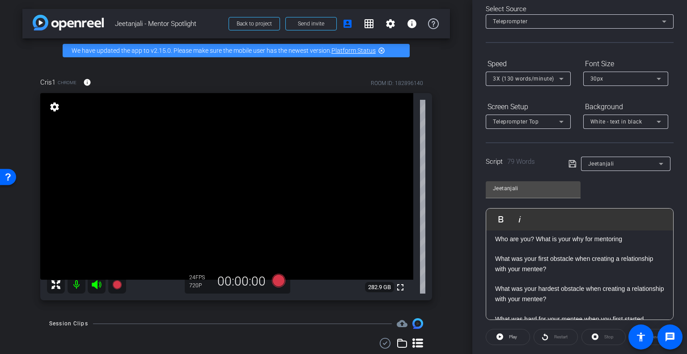
scroll to position [0, 0]
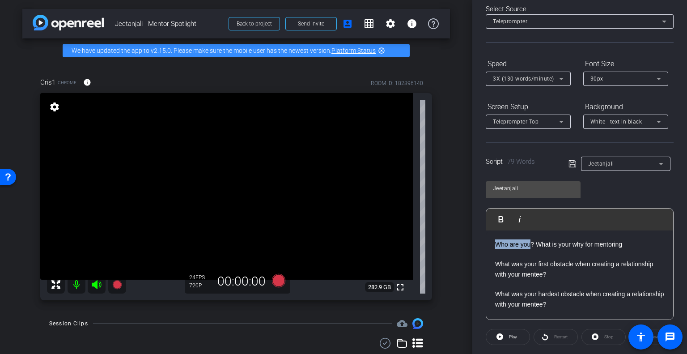
drag, startPoint x: 528, startPoint y: 241, endPoint x: 491, endPoint y: 243, distance: 37.1
click at [491, 243] on div "Who are you? What is your why for mentoring What was your first obstacle when c…" at bounding box center [579, 319] width 187 height 178
click at [523, 248] on p "Tell us abbout yourself? What is your why for mentoring" at bounding box center [579, 244] width 169 height 10
click at [516, 334] on span "Play" at bounding box center [511, 336] width 10 height 13
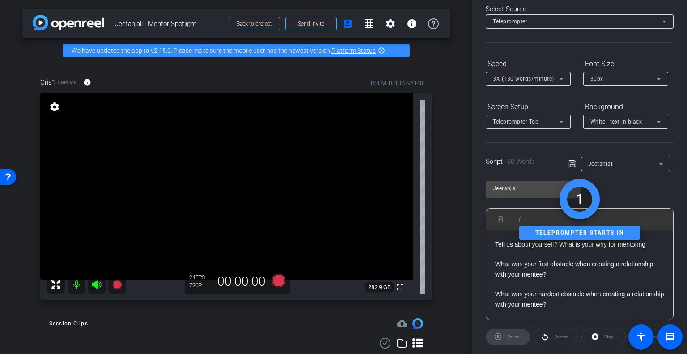
click at [516, 334] on div "Pause" at bounding box center [507, 337] width 44 height 16
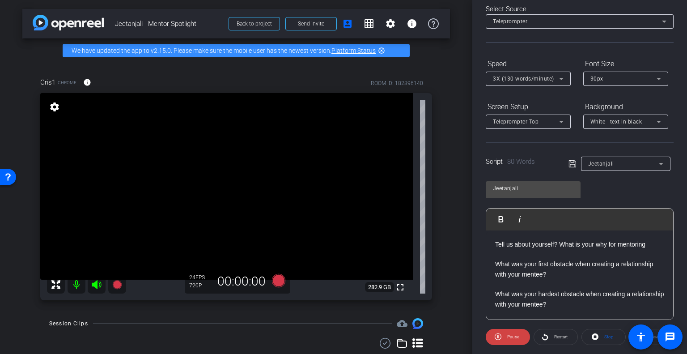
click at [568, 161] on icon at bounding box center [571, 163] width 7 height 7
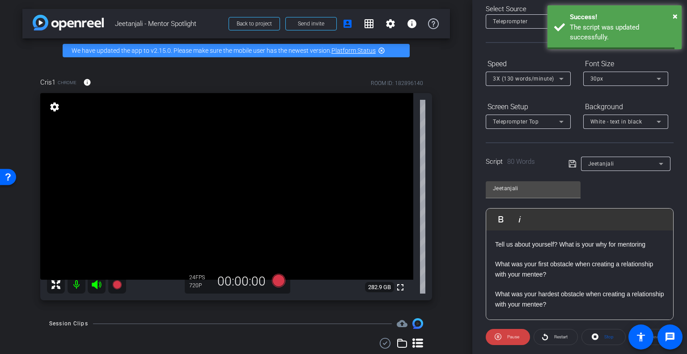
click at [569, 162] on icon at bounding box center [571, 163] width 7 height 7
click at [510, 336] on span "Pause" at bounding box center [513, 336] width 12 height 5
click at [510, 336] on span "Play" at bounding box center [513, 336] width 8 height 5
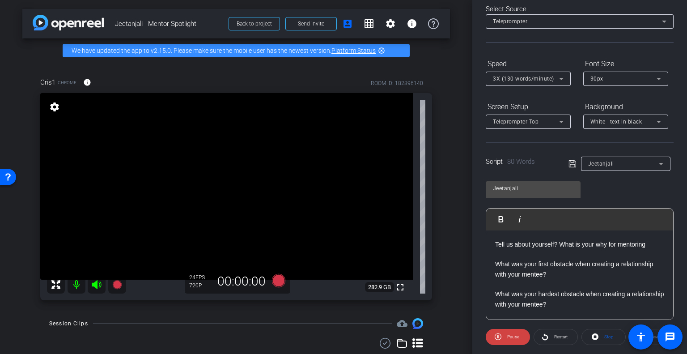
click at [556, 243] on p "Tell us about yourself? What is your why for mentoring" at bounding box center [579, 244] width 169 height 10
click at [572, 166] on icon at bounding box center [571, 163] width 7 height 7
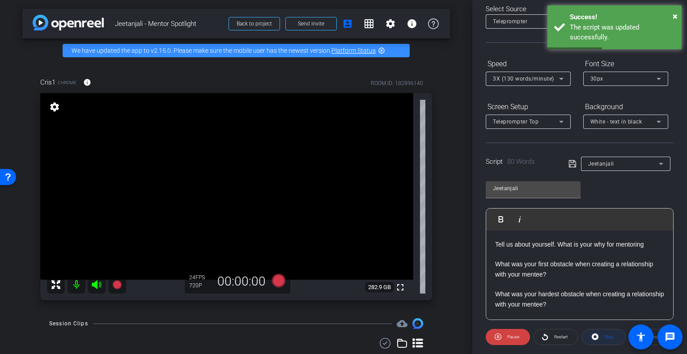
click at [586, 334] on span at bounding box center [602, 336] width 43 height 21
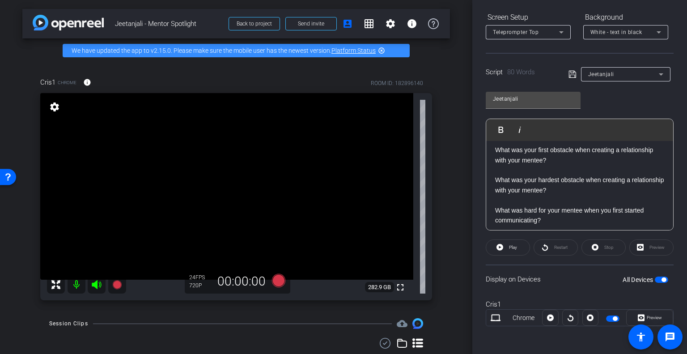
scroll to position [45, 0]
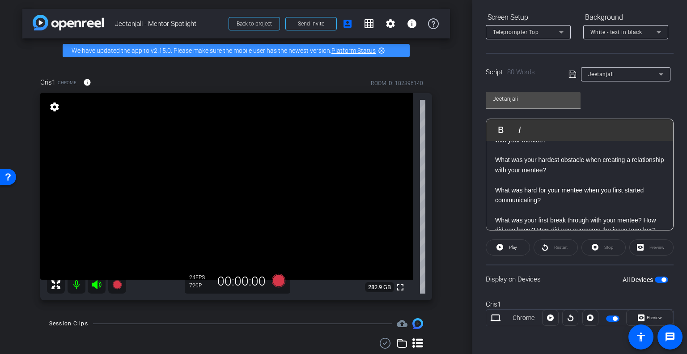
click at [606, 250] on div "Stop" at bounding box center [603, 247] width 44 height 16
click at [593, 246] on div "Stop" at bounding box center [603, 247] width 44 height 16
click at [606, 244] on div "Stop" at bounding box center [603, 247] width 44 height 16
click at [598, 244] on div "Stop" at bounding box center [603, 247] width 44 height 16
click at [661, 278] on span "button" at bounding box center [663, 279] width 4 height 4
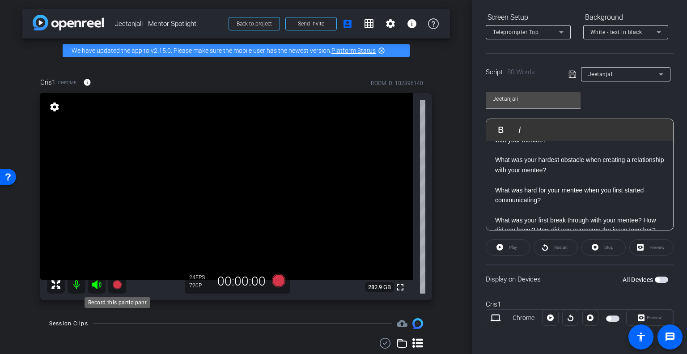
click at [116, 285] on icon at bounding box center [116, 284] width 9 height 9
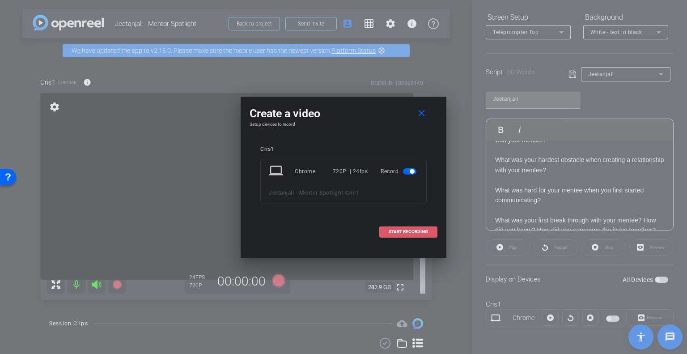
click at [402, 233] on span "START RECORDING" at bounding box center [407, 231] width 39 height 4
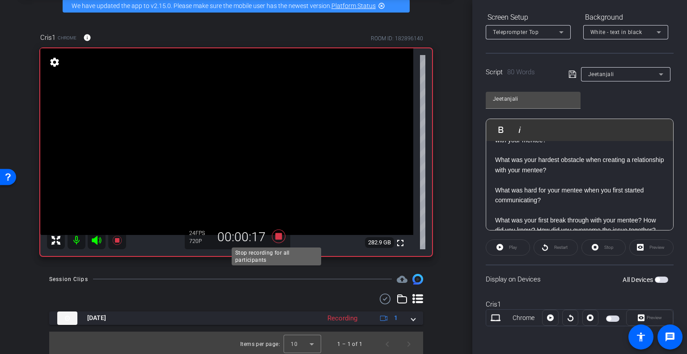
click at [276, 234] on icon at bounding box center [278, 235] width 13 height 13
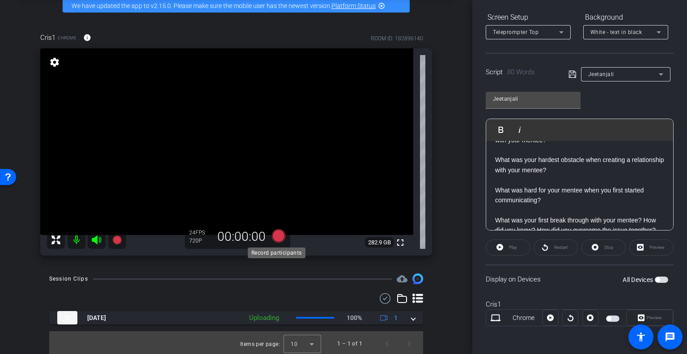
click at [276, 234] on icon at bounding box center [278, 235] width 13 height 13
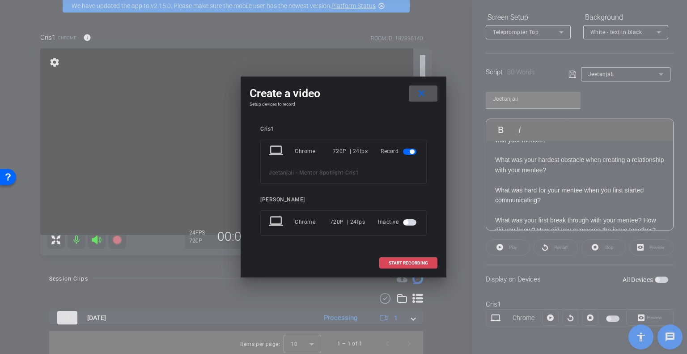
click at [423, 262] on span "START RECORDING" at bounding box center [407, 263] width 39 height 4
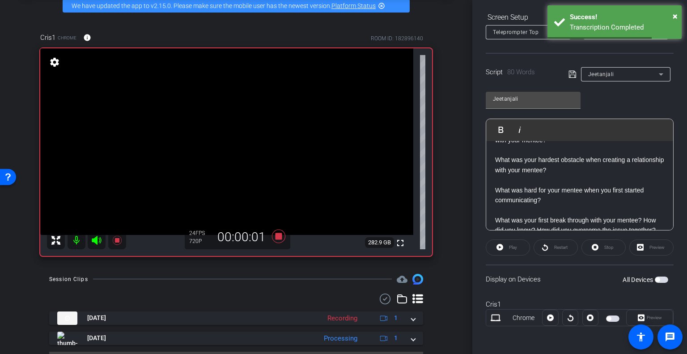
scroll to position [67, 0]
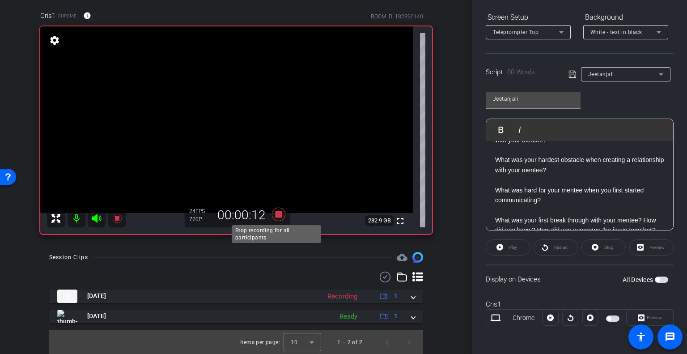
click at [277, 212] on icon at bounding box center [278, 213] width 13 height 13
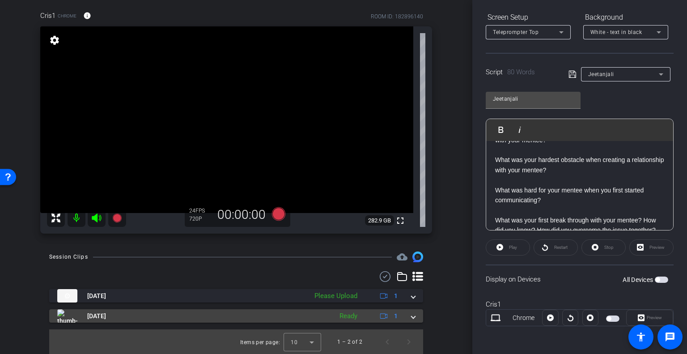
scroll to position [67, 0]
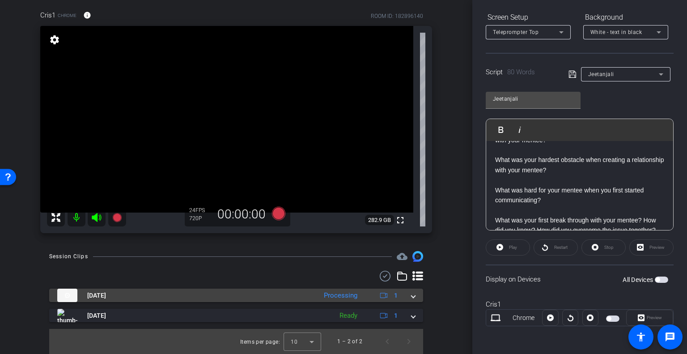
click at [411, 295] on mat-expansion-panel-header "[DATE] Processing 1" at bounding box center [236, 294] width 374 height 13
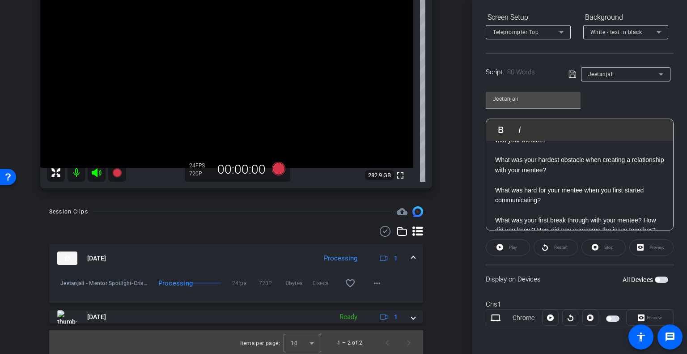
scroll to position [113, 0]
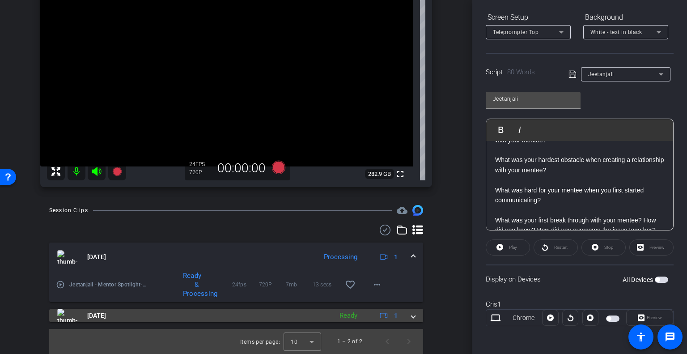
click at [406, 314] on div "[DATE] Ready 1" at bounding box center [234, 314] width 354 height 13
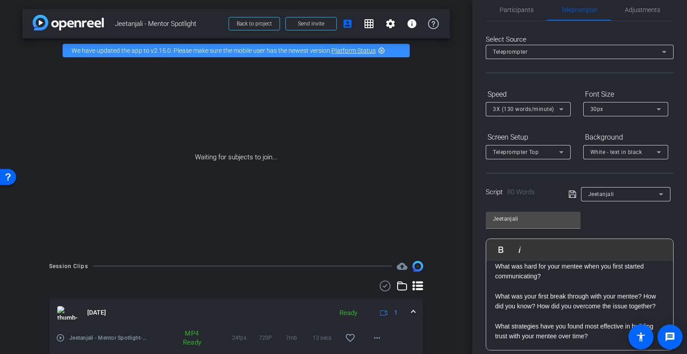
scroll to position [0, 0]
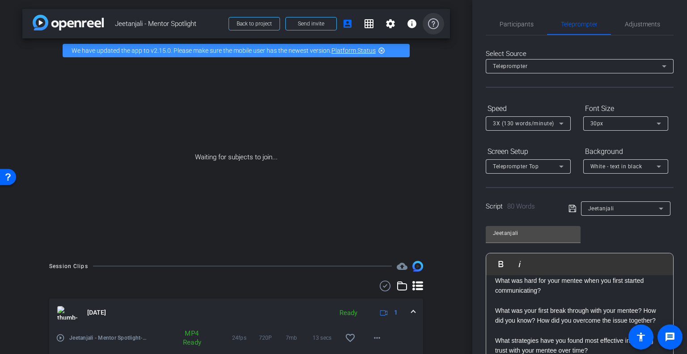
click at [424, 29] on span at bounding box center [432, 23] width 21 height 21
click at [277, 23] on span "Back to project Send invite account_box grid_on settings info" at bounding box center [333, 24] width 221 height 18
click at [250, 25] on span "Back to project" at bounding box center [253, 24] width 35 height 6
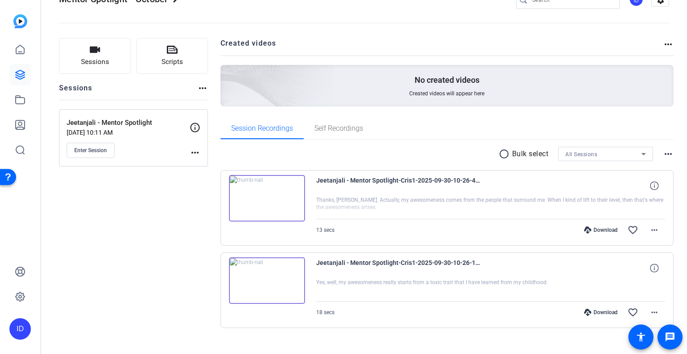
scroll to position [39, 0]
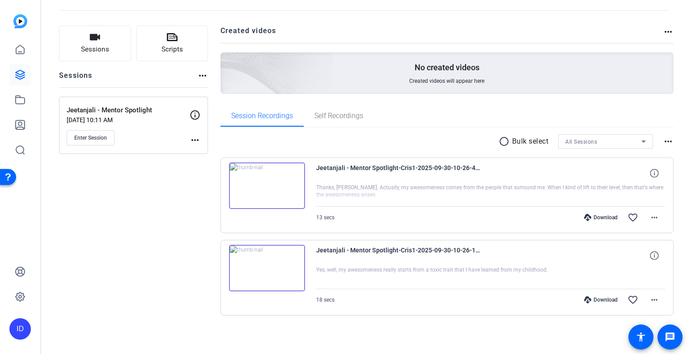
click at [169, 261] on div "Sessions Scripts Sessions more_horiz Jeetanjali - Mentor Spotlight [DATE] 10:11…" at bounding box center [133, 184] width 149 height 318
